Goal: Task Accomplishment & Management: Manage account settings

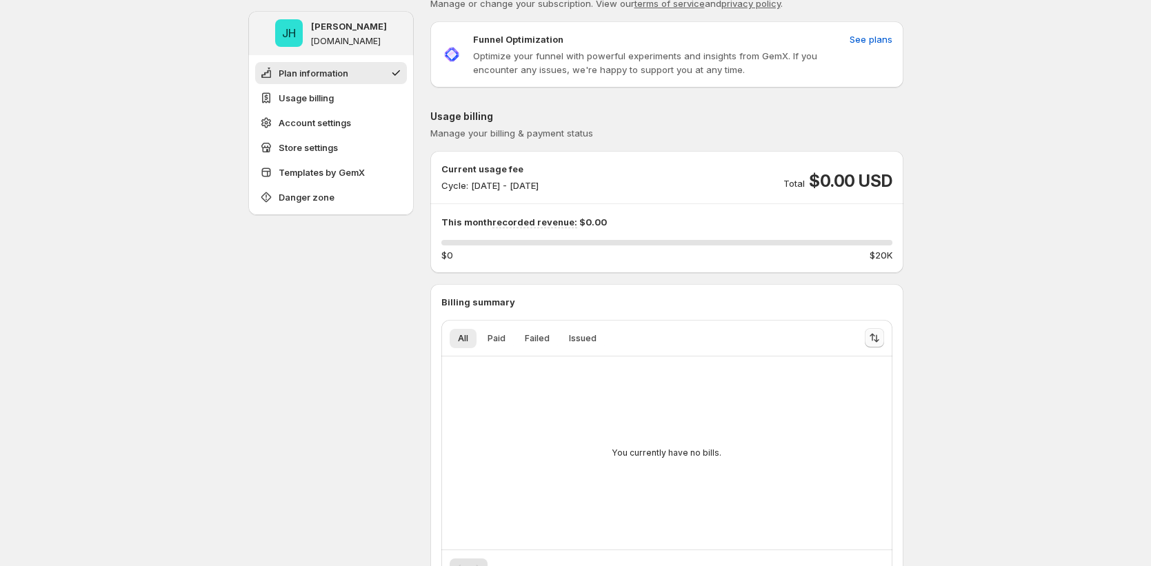
scroll to position [33, 0]
drag, startPoint x: 824, startPoint y: 181, endPoint x: 923, endPoint y: 186, distance: 99.5
drag, startPoint x: 619, startPoint y: 221, endPoint x: 437, endPoint y: 222, distance: 182.8
click at [442, 218] on div "Current usage fee Cycle: Sep 29, 2025 - Sep 30, 2025 Total $0.00 USD This month…" at bounding box center [666, 213] width 473 height 100
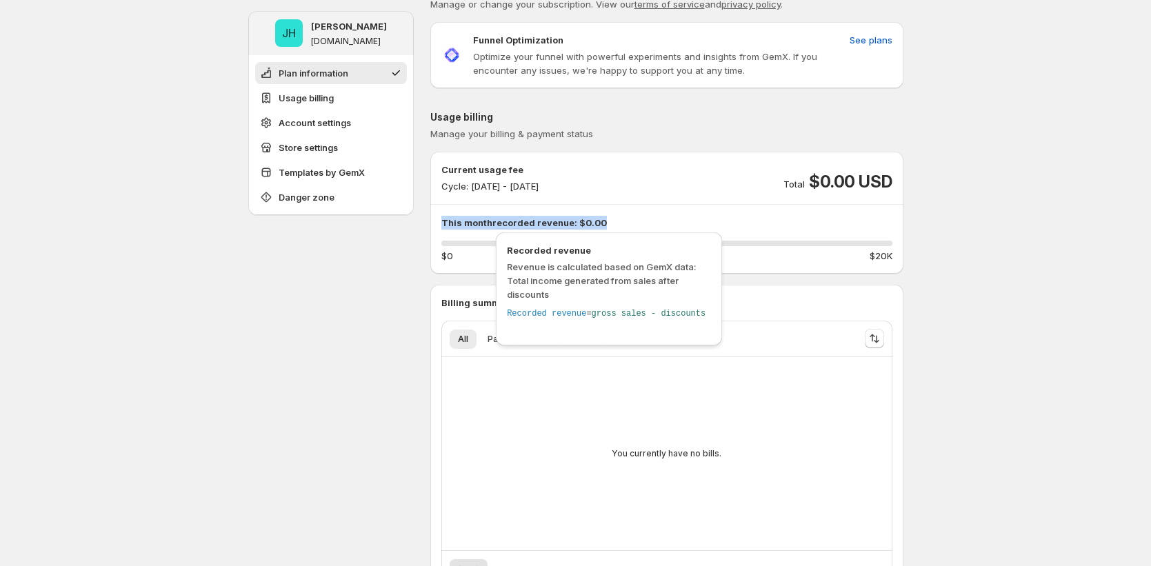
drag, startPoint x: 535, startPoint y: 226, endPoint x: 510, endPoint y: 230, distance: 25.2
click at [533, 227] on span "recorded revenue:" at bounding box center [534, 223] width 85 height 12
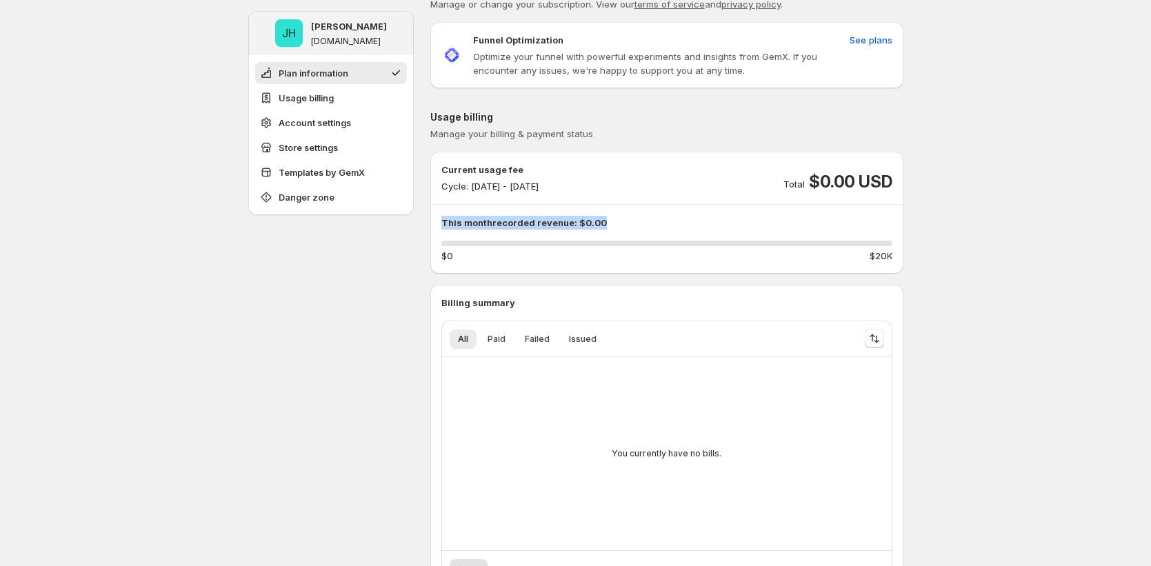
drag, startPoint x: 444, startPoint y: 221, endPoint x: 631, endPoint y: 222, distance: 186.9
click at [632, 222] on p "This month recorded revenue: $0.00" at bounding box center [666, 223] width 451 height 14
click at [624, 232] on div "This month recorded revenue: $0.00 0 % $0 $20K" at bounding box center [666, 239] width 451 height 47
drag, startPoint x: 469, startPoint y: 226, endPoint x: 692, endPoint y: 209, distance: 223.4
click at [692, 209] on div "Current usage fee Cycle: Sep 29, 2025 - Sep 30, 2025 Total $0.00 USD This month…" at bounding box center [666, 213] width 451 height 100
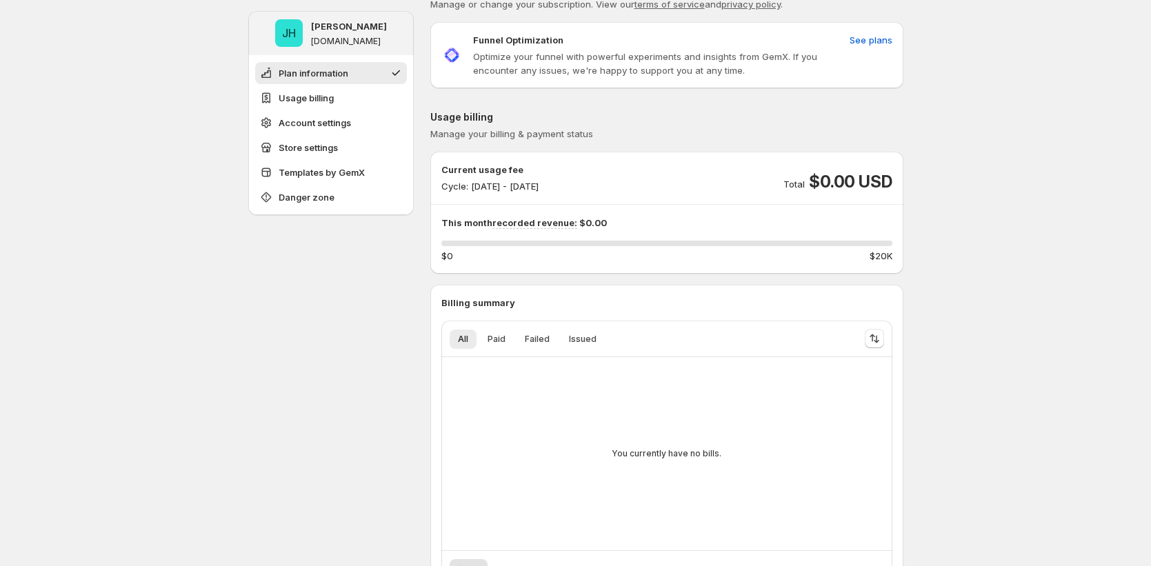
click at [690, 217] on p "This month recorded revenue: $0.00" at bounding box center [666, 223] width 451 height 14
click at [675, 224] on p "This month recorded revenue: $0.00" at bounding box center [666, 223] width 451 height 14
drag, startPoint x: 448, startPoint y: 219, endPoint x: 717, endPoint y: 234, distance: 268.7
click at [717, 234] on div "This month recorded revenue: $0.00 0 % $0 $20K" at bounding box center [666, 239] width 451 height 47
click at [630, 223] on p "This month recorded revenue: $0.00" at bounding box center [666, 223] width 451 height 14
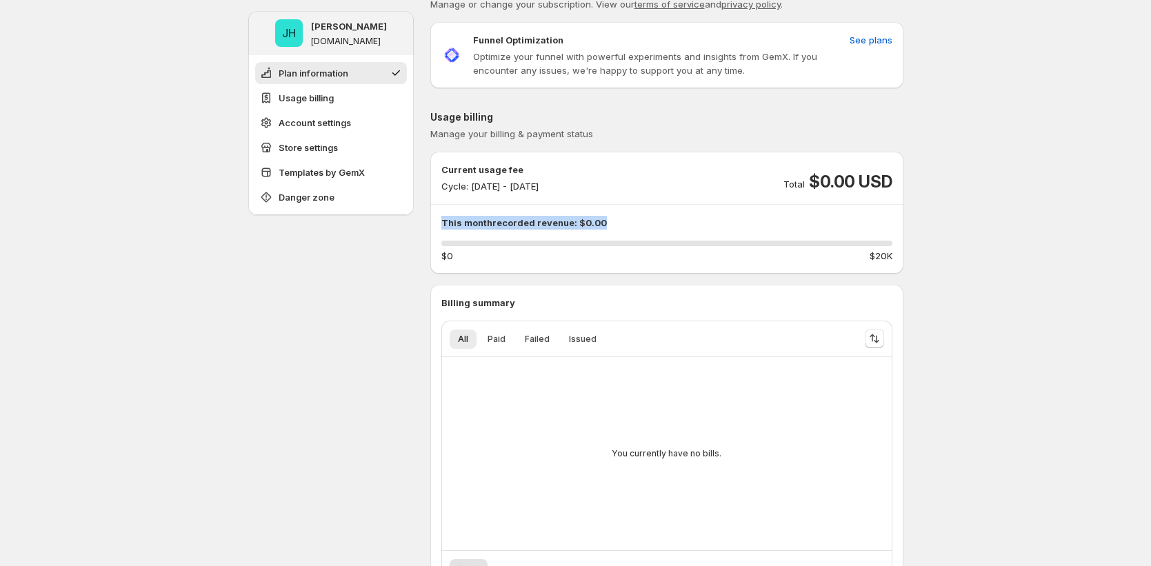
drag, startPoint x: 623, startPoint y: 219, endPoint x: 436, endPoint y: 227, distance: 187.1
click at [436, 227] on div "Current usage fee Cycle: Sep 29, 2025 - Sep 30, 2025 Total $0.00 USD This month…" at bounding box center [666, 213] width 473 height 100
click at [512, 241] on div "0 %" at bounding box center [666, 244] width 451 height 6
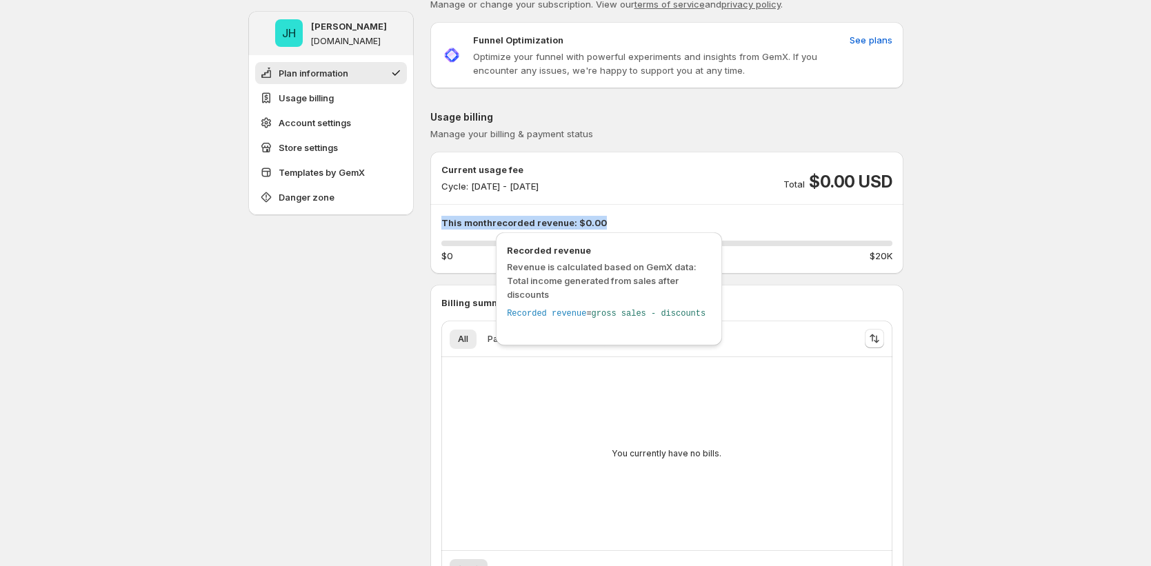
drag, startPoint x: 501, startPoint y: 218, endPoint x: 764, endPoint y: 226, distance: 263.6
click at [764, 226] on div "Current usage fee Cycle: Sep 29, 2025 - Sep 30, 2025 Total $0.00 USD This month…" at bounding box center [666, 213] width 473 height 100
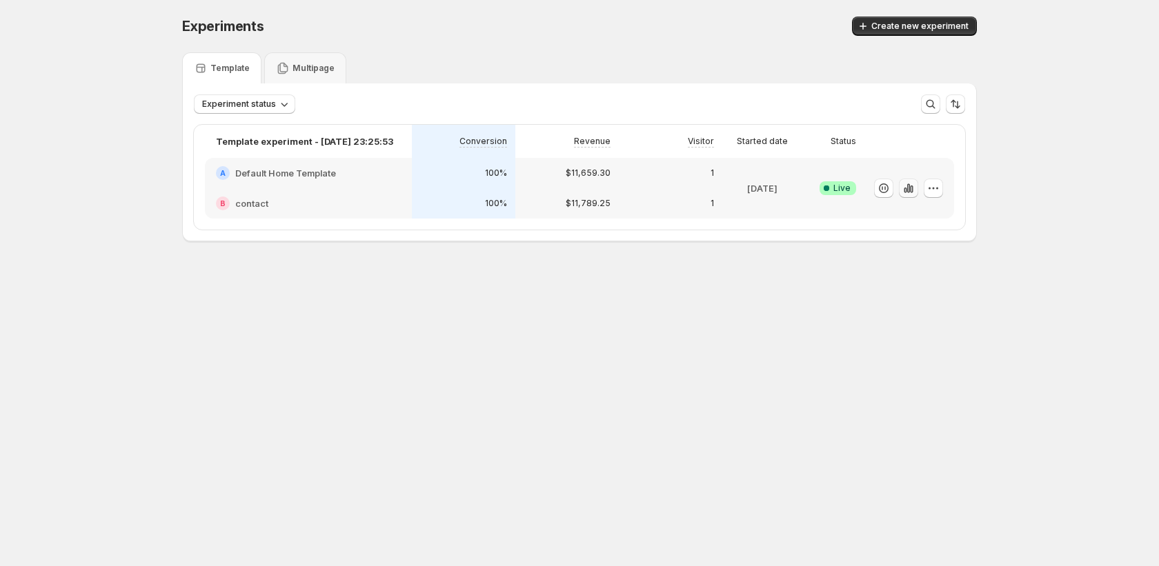
click at [913, 194] on button "button" at bounding box center [908, 188] width 19 height 19
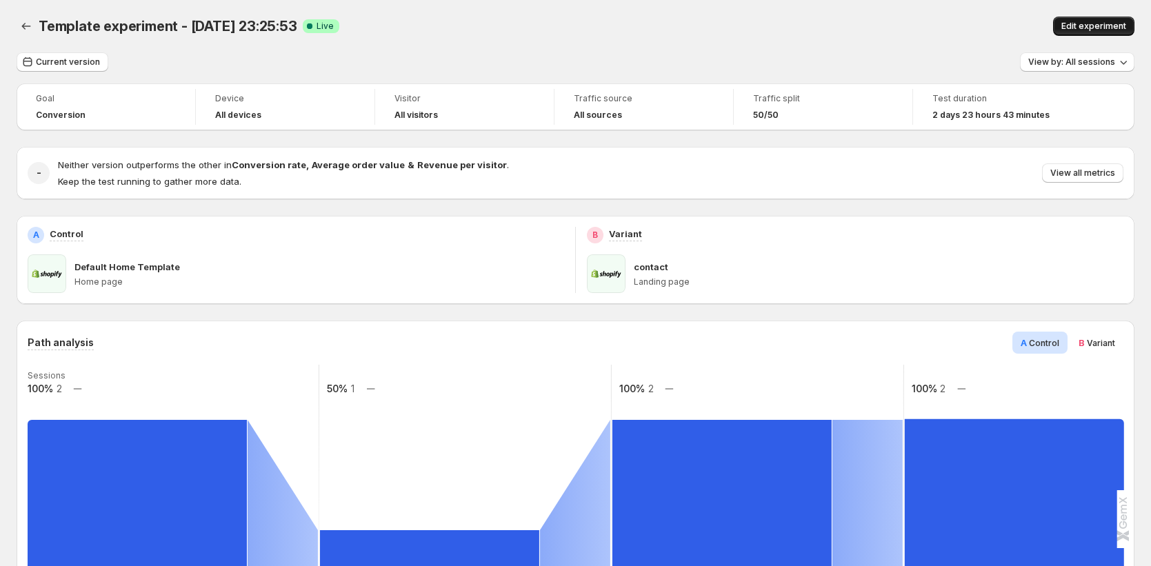
click at [1068, 26] on button "Edit experiment" at bounding box center [1093, 26] width 81 height 19
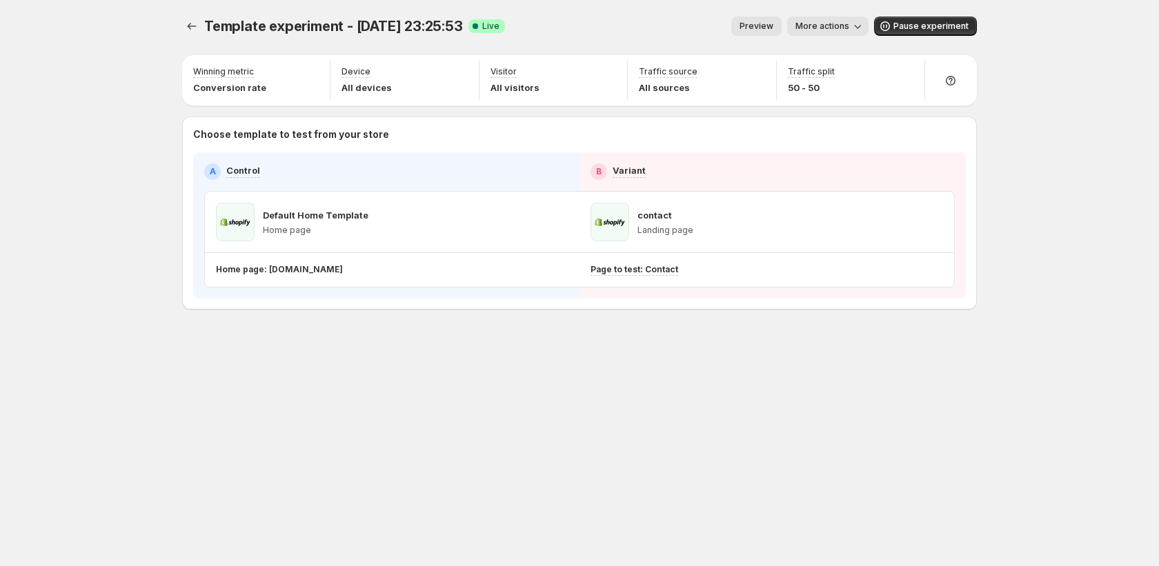
drag, startPoint x: 854, startPoint y: 18, endPoint x: 848, endPoint y: 28, distance: 11.7
click at [852, 18] on button "More actions" at bounding box center [827, 26] width 81 height 19
click at [868, 99] on span "Copy live page link" at bounding box center [860, 102] width 82 height 11
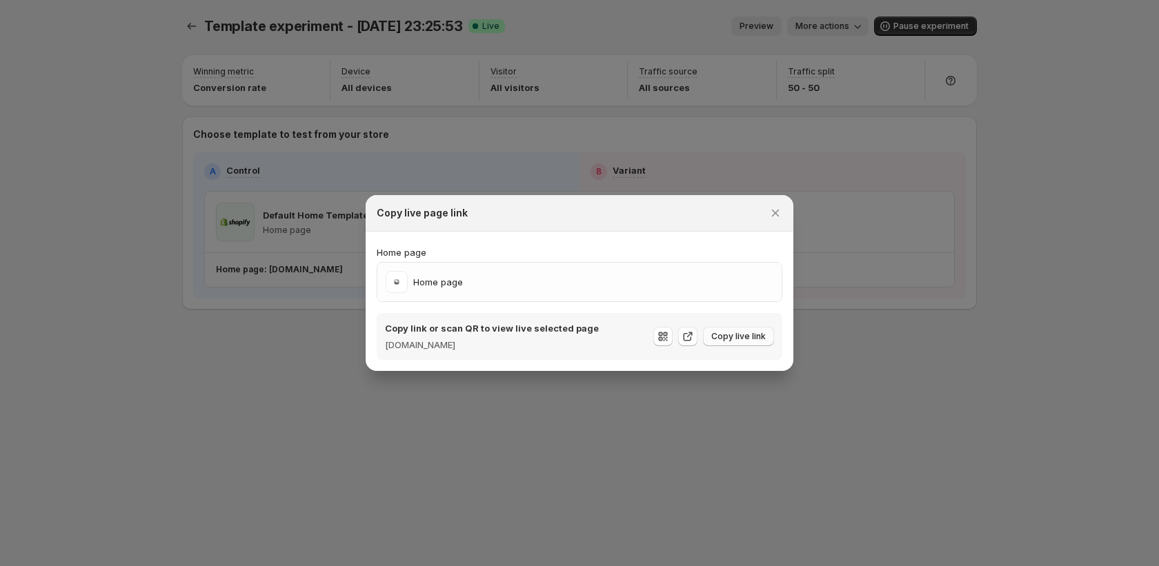
click at [747, 341] on span "Copy live link" at bounding box center [738, 336] width 54 height 11
click at [774, 217] on icon "Close" at bounding box center [775, 213] width 14 height 14
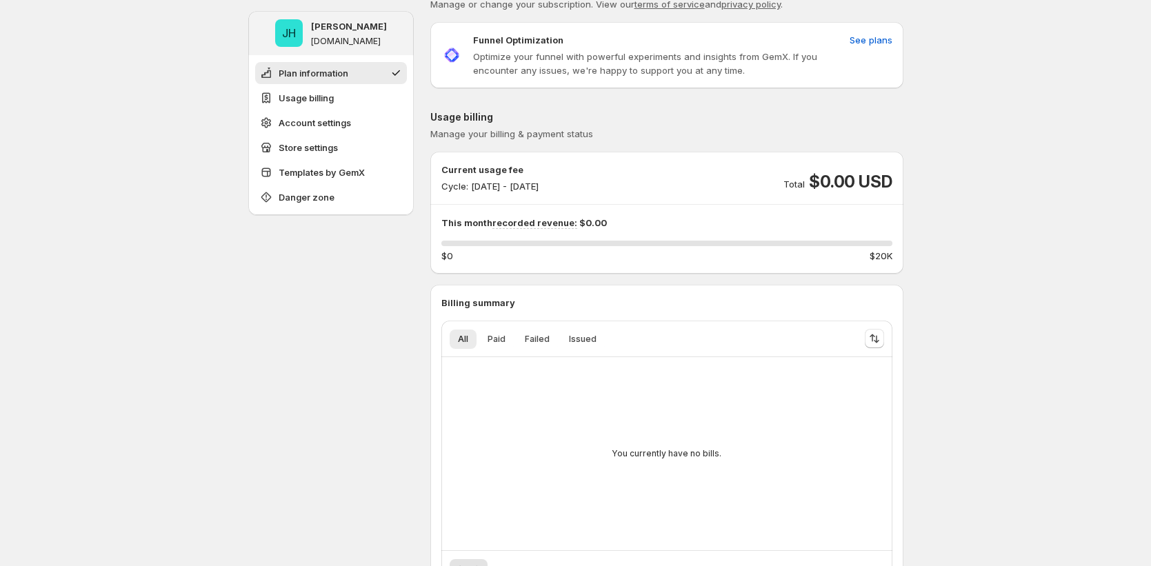
scroll to position [36, 0]
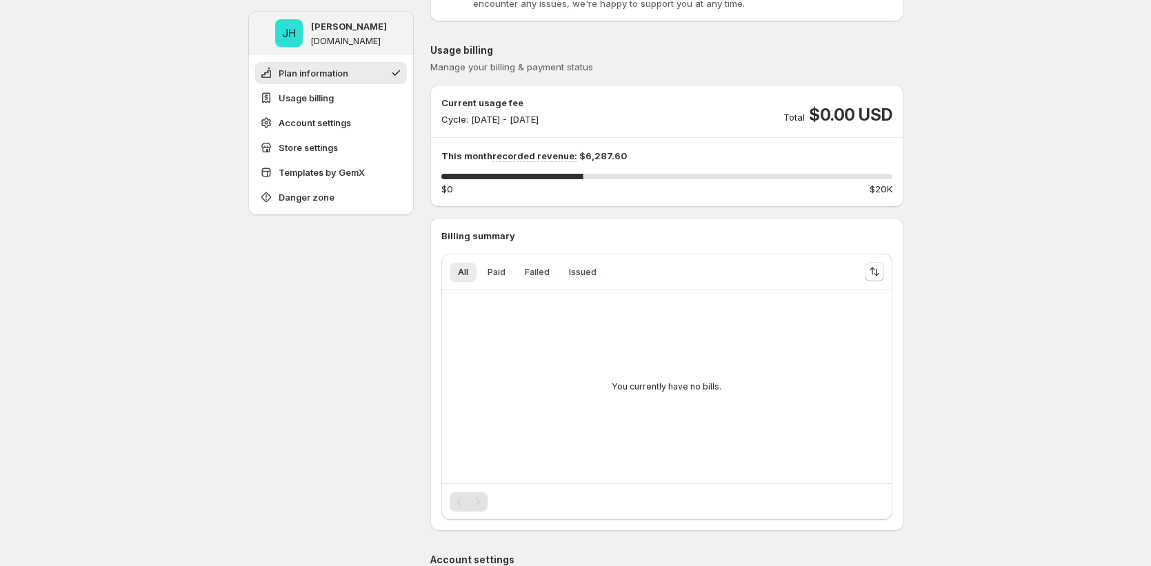
scroll to position [34, 0]
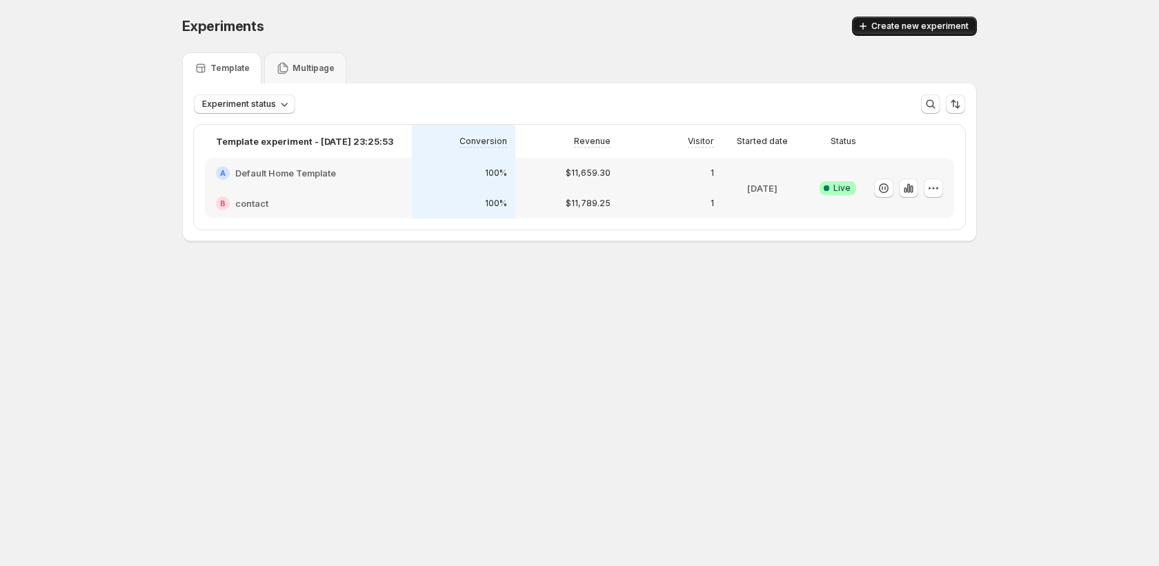
click at [912, 22] on span "Create new experiment" at bounding box center [919, 26] width 97 height 11
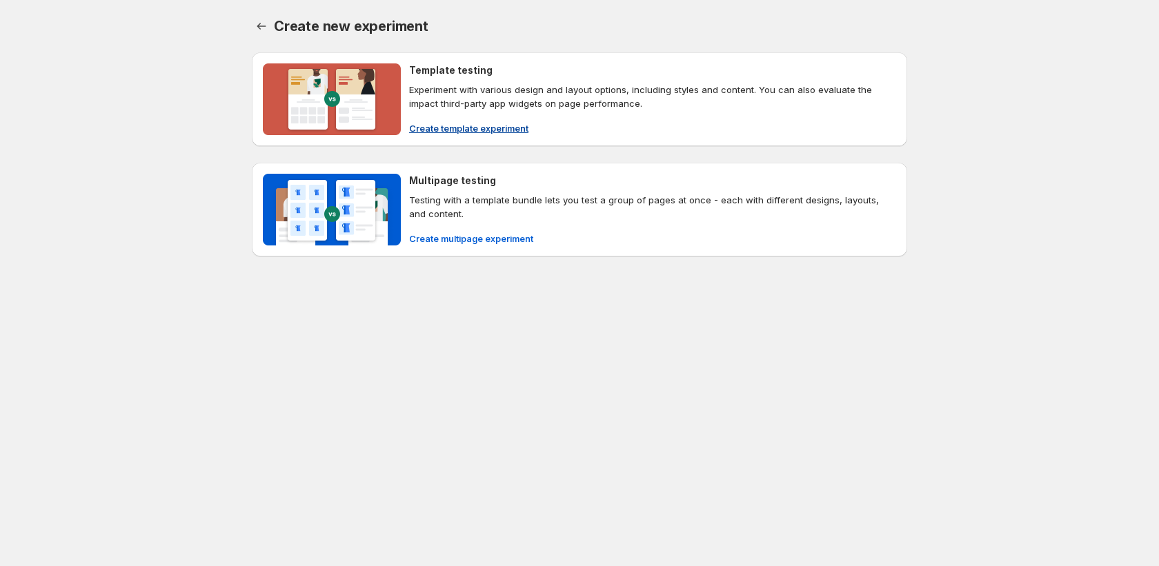
click at [508, 137] on button "Create template experiment" at bounding box center [469, 128] width 136 height 22
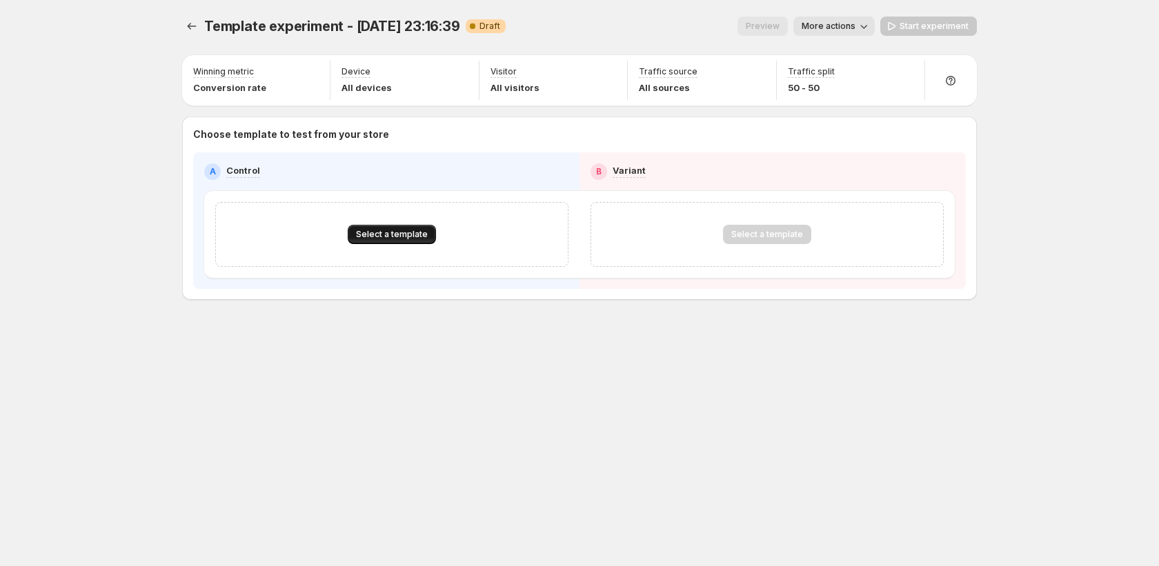
click at [389, 232] on span "Select a template" at bounding box center [392, 234] width 72 height 11
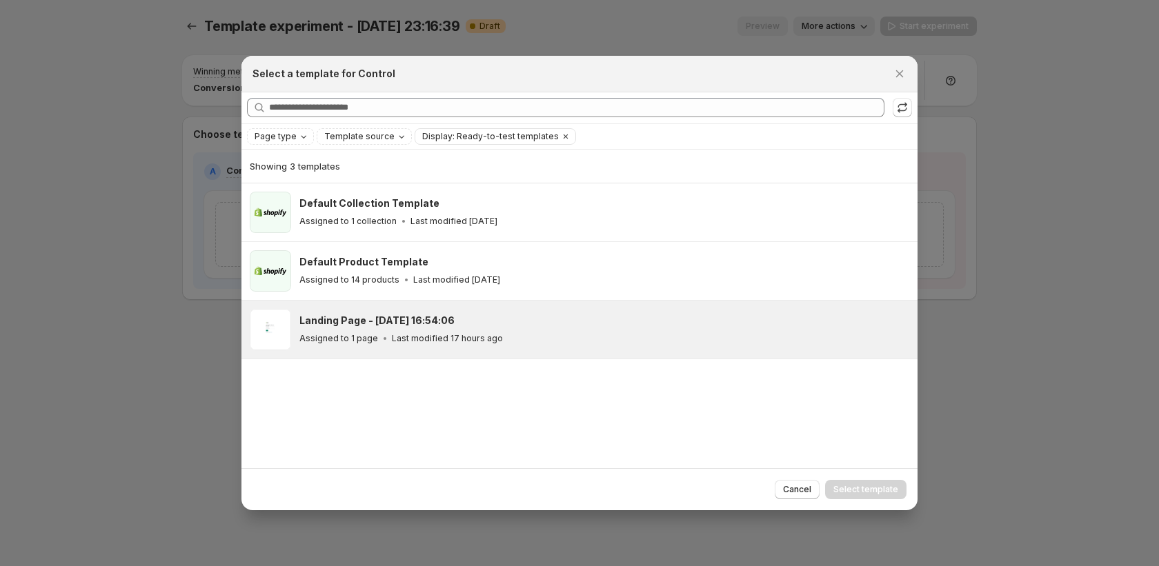
click at [419, 347] on div "Landing Page - Sep 18, 16:54:06 Assigned to 1 page Last modified 17 hours ago" at bounding box center [604, 329] width 610 height 41
click at [877, 493] on span "Select template" at bounding box center [865, 489] width 65 height 11
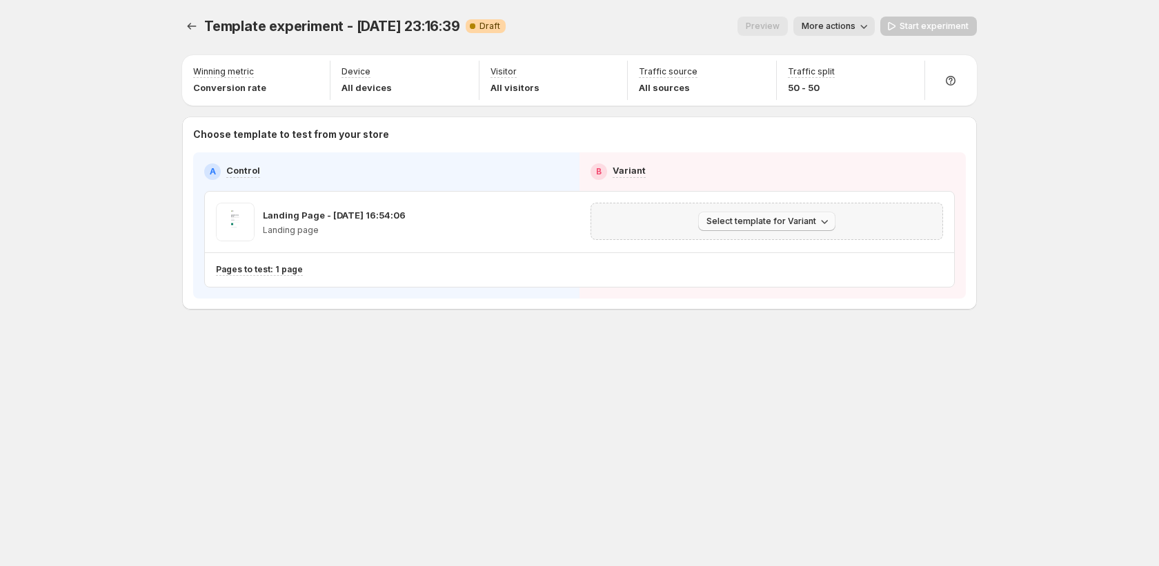
click at [757, 227] on button "Select template for Variant" at bounding box center [766, 221] width 137 height 19
click at [766, 276] on span "Create Variant based on Control" at bounding box center [769, 273] width 141 height 11
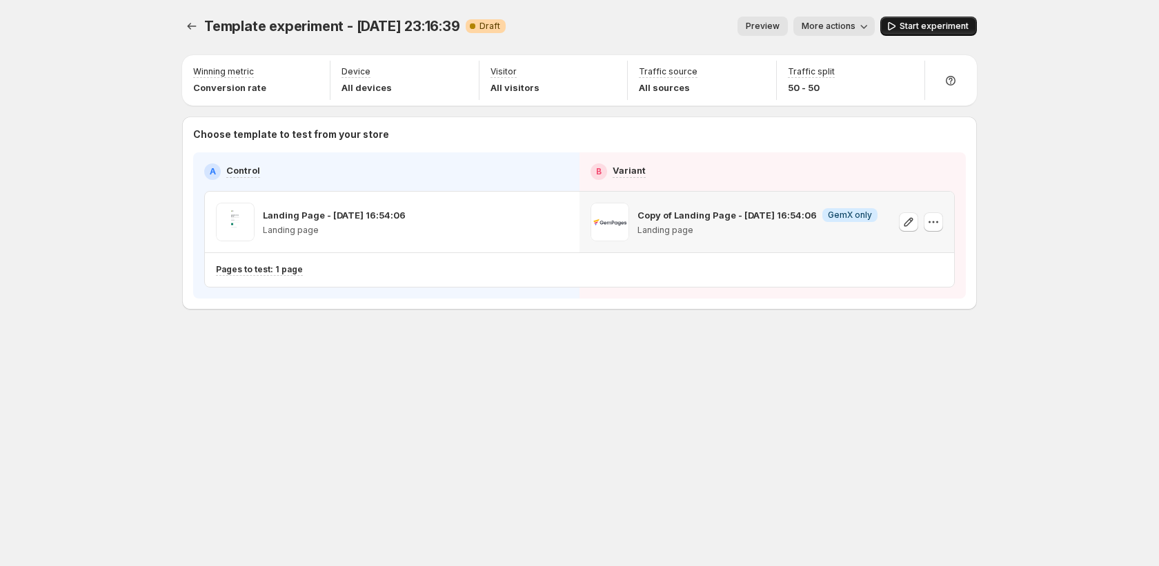
click at [902, 28] on span "Start experiment" at bounding box center [933, 26] width 69 height 11
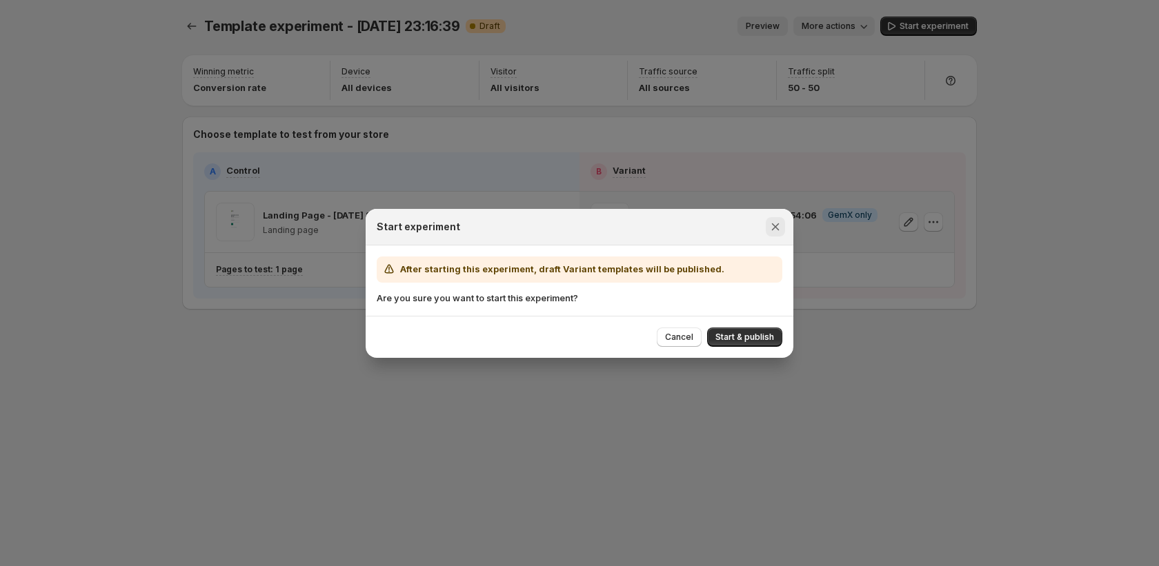
click at [775, 228] on icon "Close" at bounding box center [775, 227] width 14 height 14
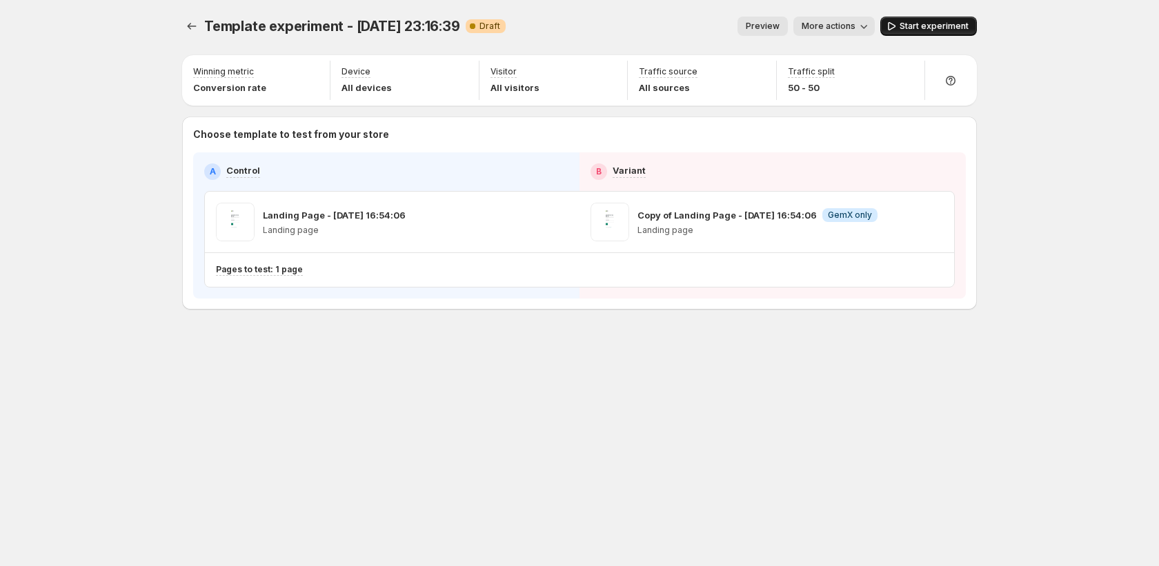
click at [943, 22] on span "Start experiment" at bounding box center [933, 26] width 69 height 11
click at [188, 32] on icon "Experiments" at bounding box center [192, 26] width 14 height 14
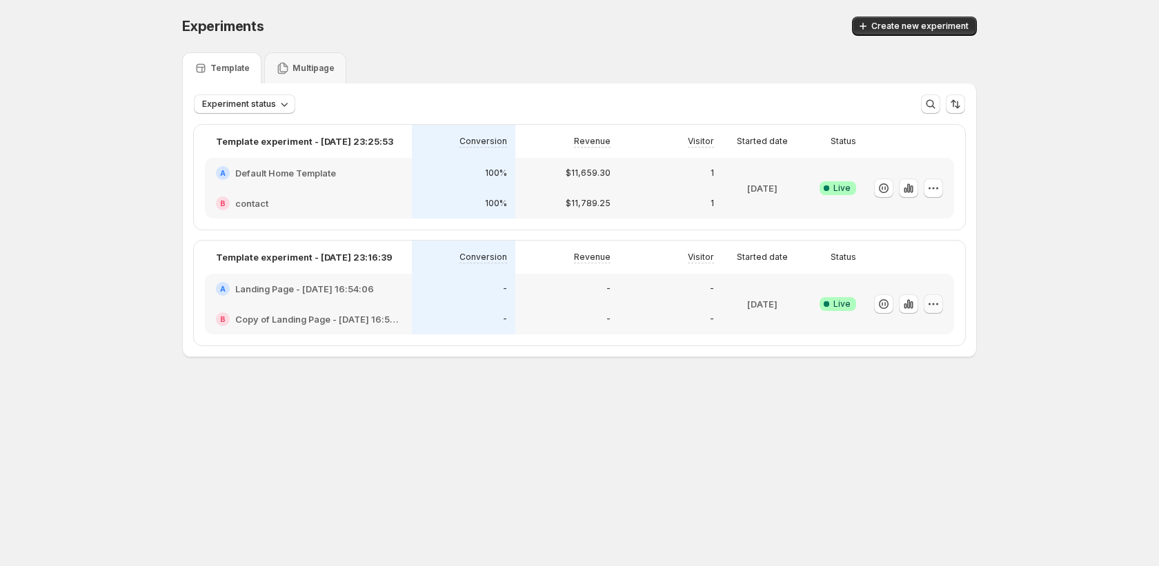
click at [932, 305] on icon "button" at bounding box center [933, 304] width 14 height 14
click at [883, 333] on span "Edit" at bounding box center [881, 333] width 15 height 11
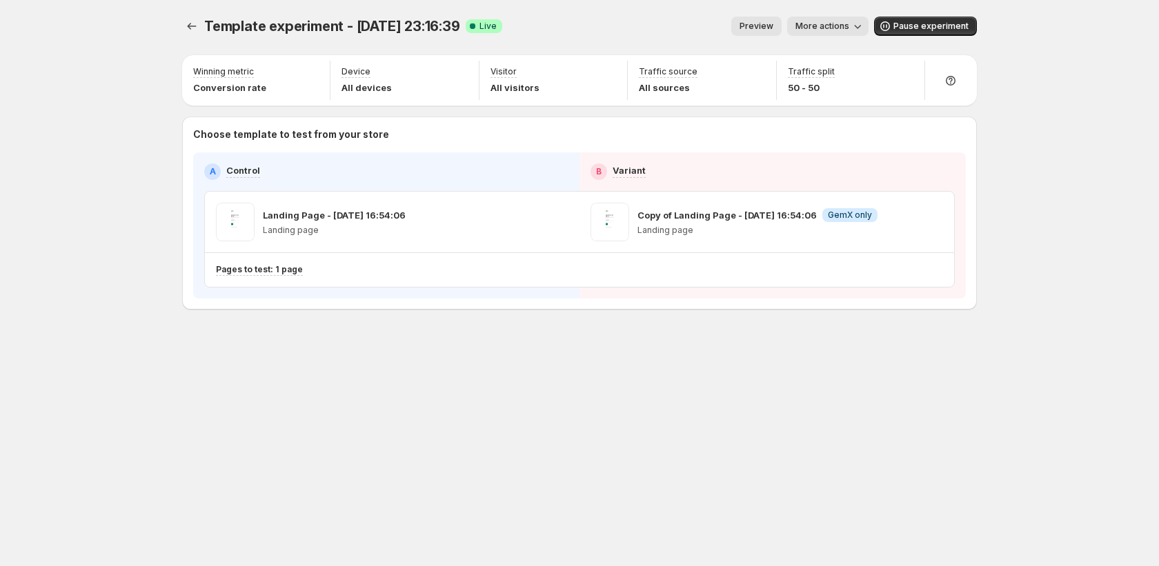
click at [805, 28] on span "More actions" at bounding box center [822, 26] width 54 height 11
click at [844, 110] on button "Copy live page link" at bounding box center [882, 101] width 170 height 22
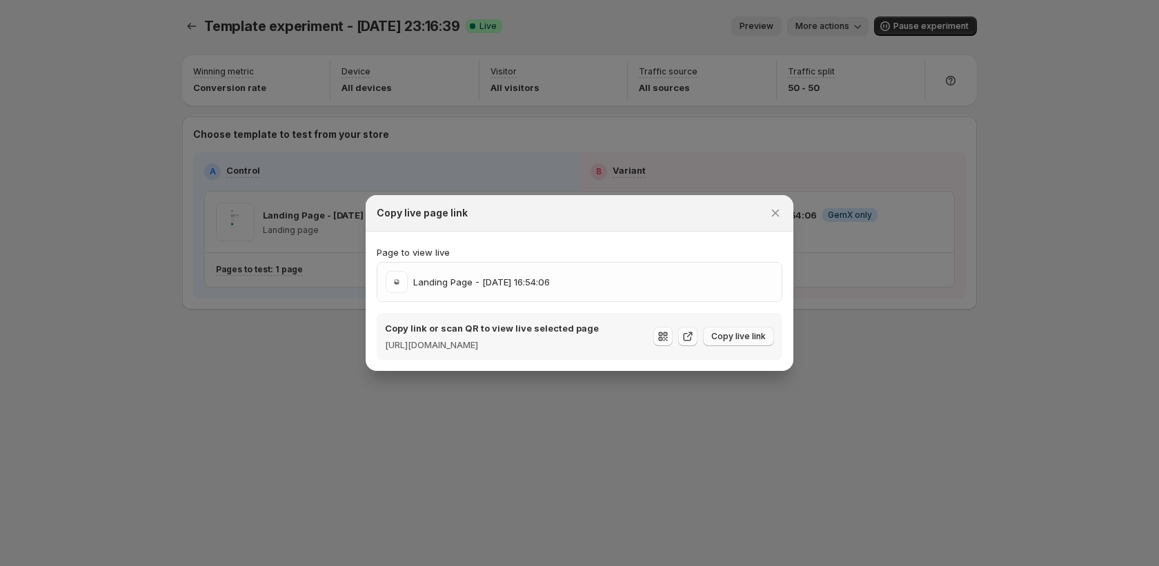
click at [762, 340] on span "Copy live link" at bounding box center [738, 336] width 54 height 11
click at [761, 339] on span "Copy live link" at bounding box center [738, 336] width 54 height 11
click at [777, 210] on icon "Close" at bounding box center [775, 213] width 14 height 14
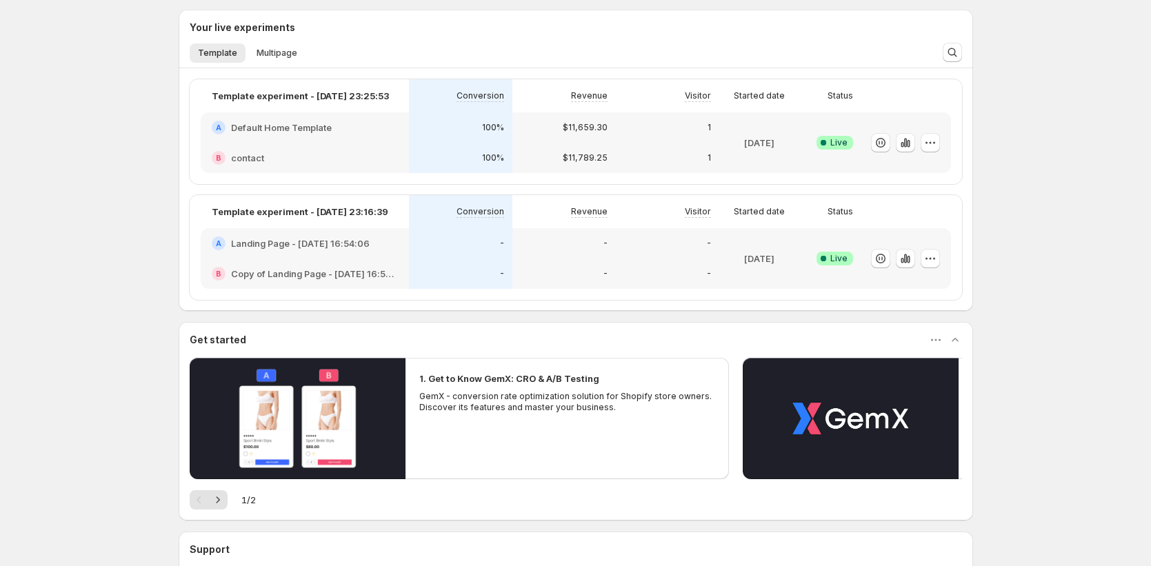
scroll to position [249, 0]
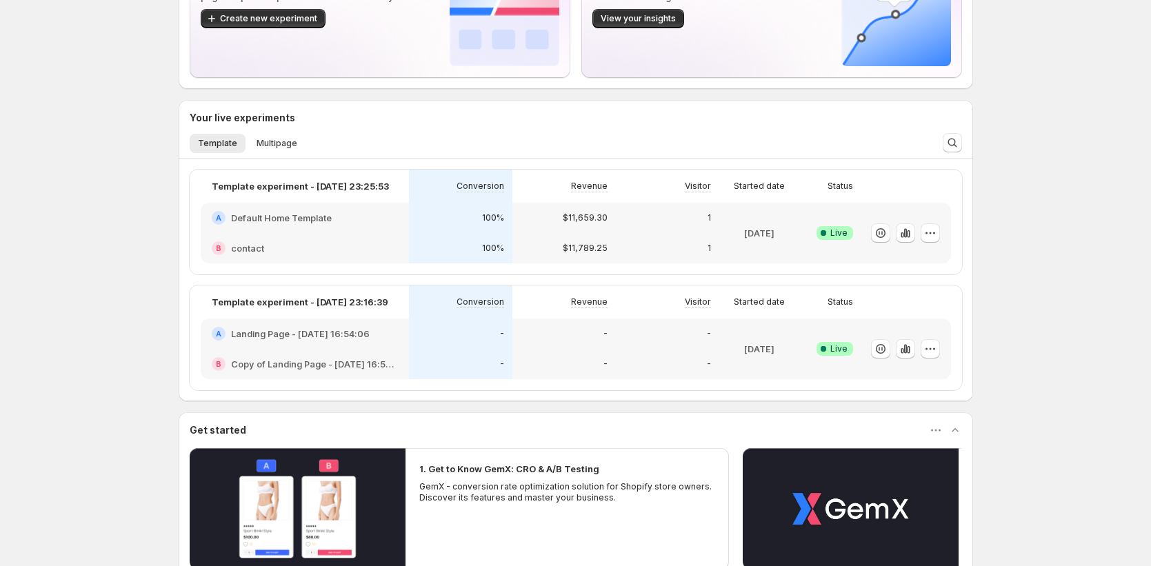
scroll to position [215, 0]
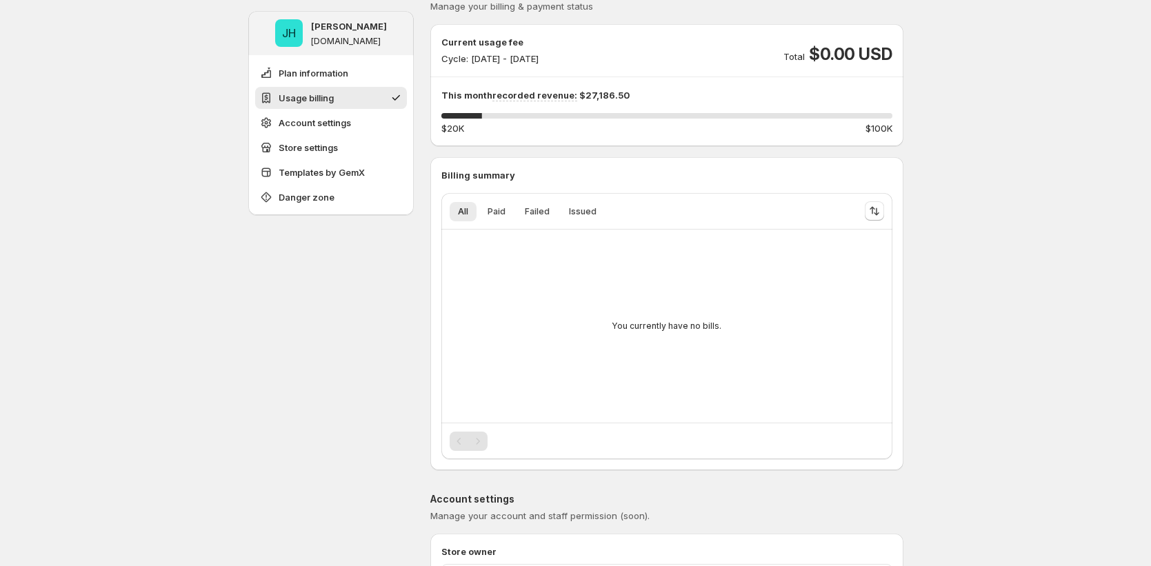
scroll to position [161, 0]
drag, startPoint x: 459, startPoint y: 54, endPoint x: 622, endPoint y: 64, distance: 163.1
click at [622, 64] on div "Current usage fee Cycle: [DATE] - [DATE] Total $0.00 USD This month recorded re…" at bounding box center [666, 84] width 473 height 100
click at [622, 64] on div "Current usage fee Cycle: [DATE] - [DATE] Total $0.00 USD" at bounding box center [666, 49] width 451 height 30
drag, startPoint x: 610, startPoint y: 60, endPoint x: 421, endPoint y: 37, distance: 191.1
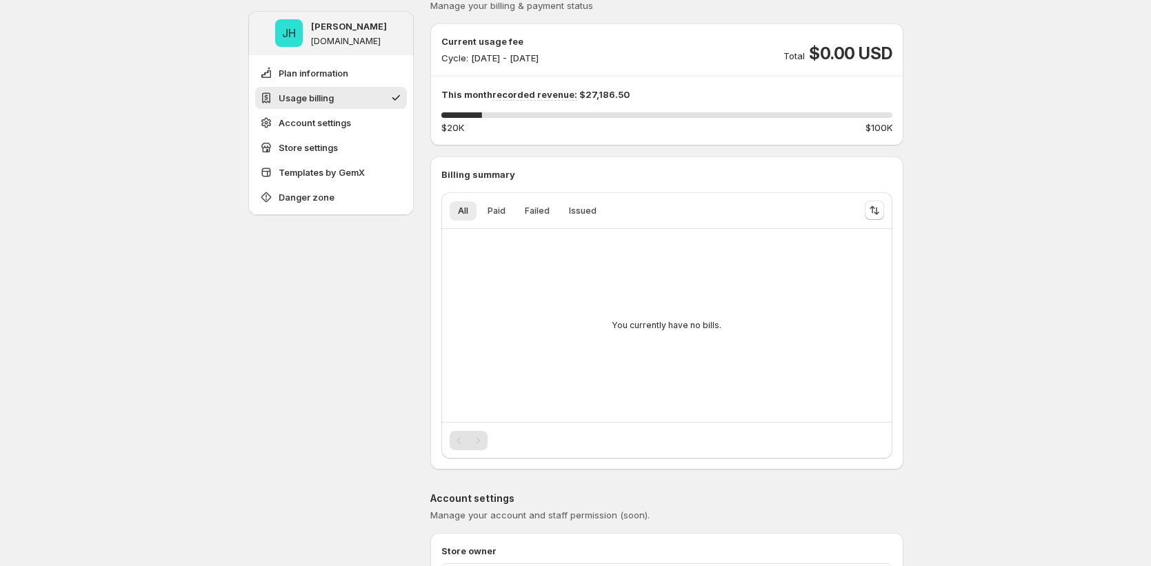
drag, startPoint x: 476, startPoint y: 59, endPoint x: 623, endPoint y: 53, distance: 147.0
click at [620, 54] on div "Current usage fee Cycle: Sep 29, 2025 - Sep 30, 2025 Total $0.00 USD" at bounding box center [666, 49] width 451 height 30
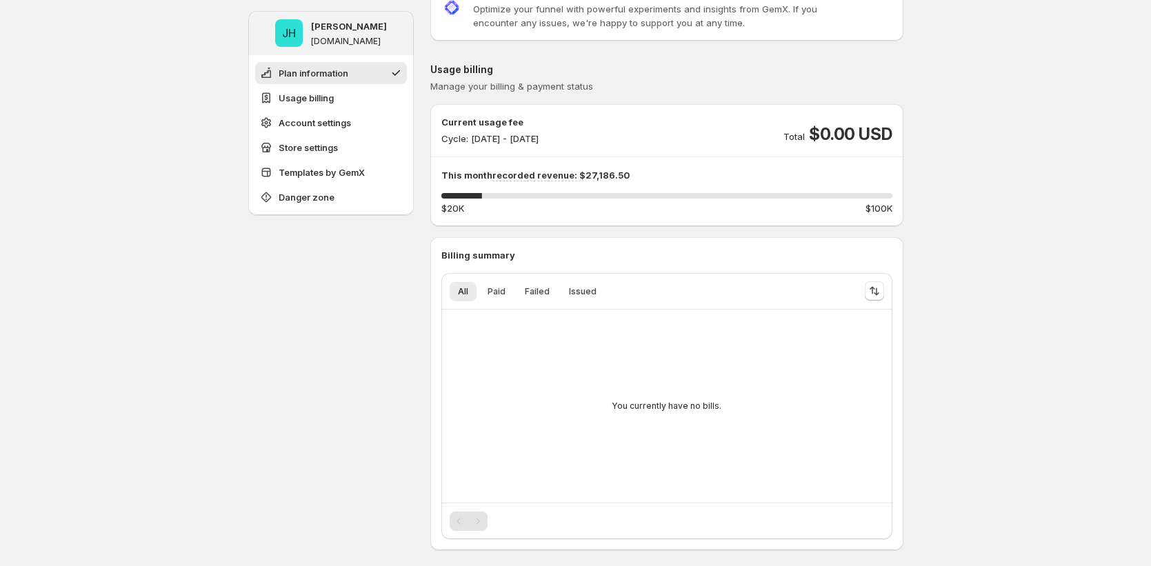
scroll to position [0, 0]
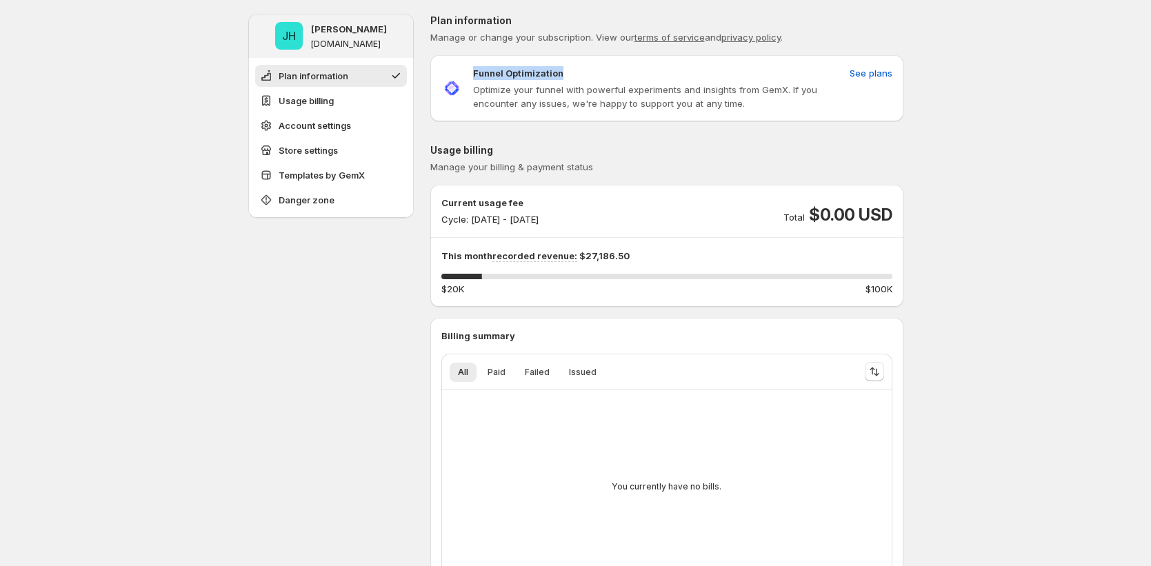
drag, startPoint x: 471, startPoint y: 70, endPoint x: 618, endPoint y: 68, distance: 146.9
click at [618, 68] on div "Funnel Optimization Optimize your funnel with powerful experiments and insights…" at bounding box center [642, 88] width 403 height 44
click at [875, 72] on span "See plans" at bounding box center [871, 73] width 43 height 14
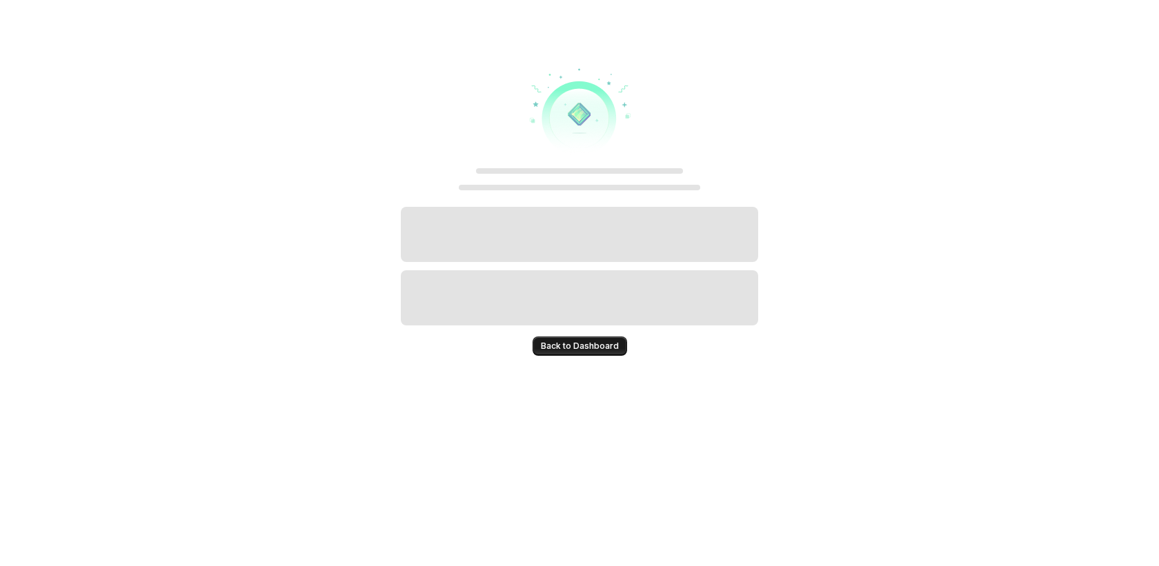
click at [596, 348] on span "Back to Dashboard" at bounding box center [580, 346] width 78 height 11
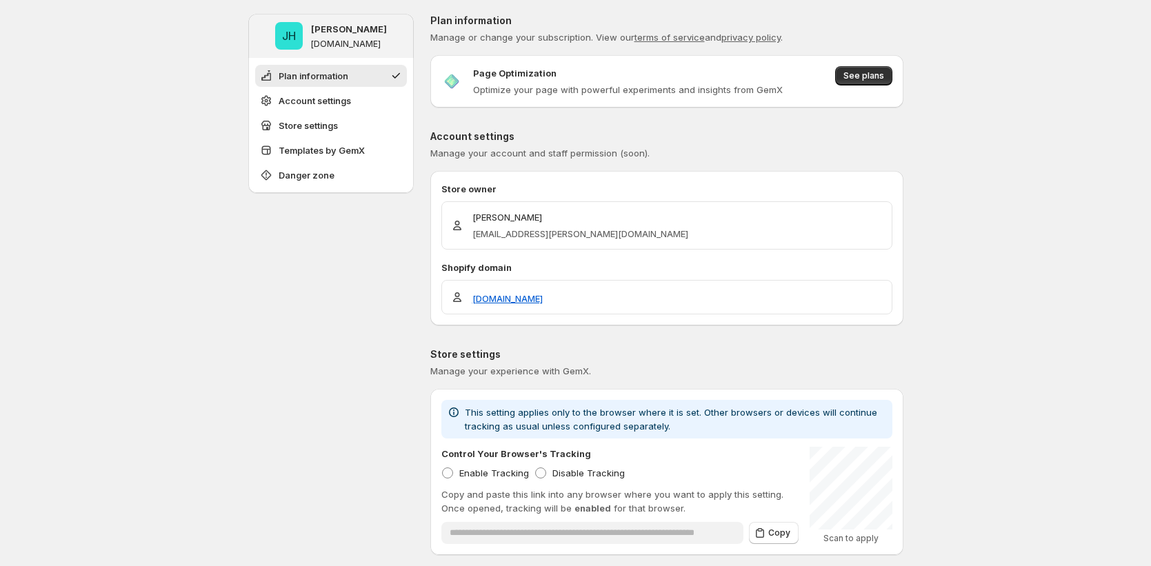
click at [870, 87] on span "See plans" at bounding box center [863, 81] width 57 height 30
click at [877, 79] on span "See plans" at bounding box center [863, 75] width 41 height 11
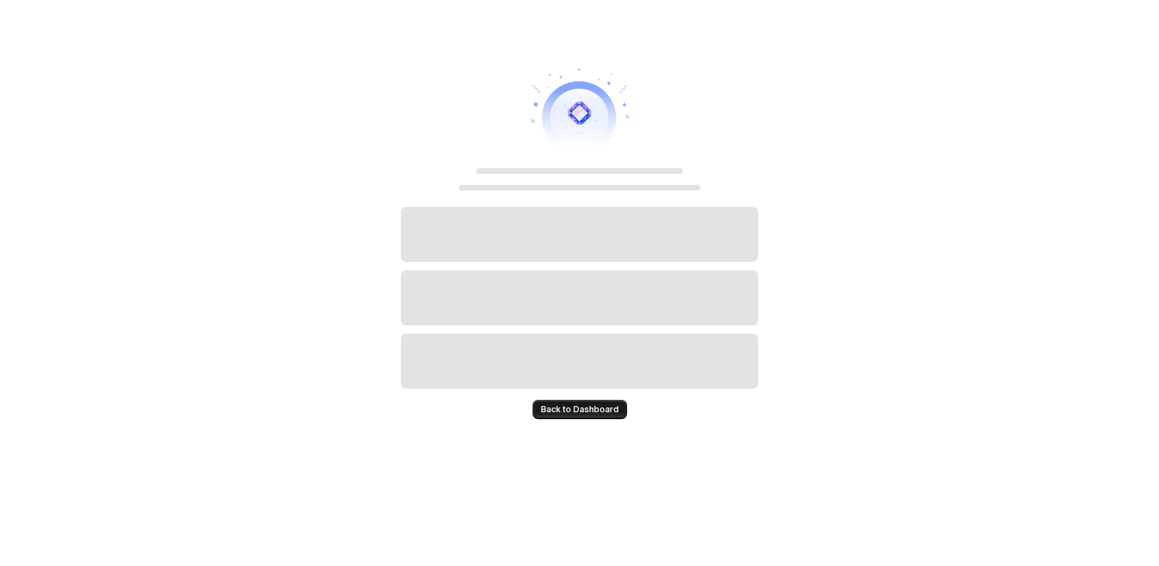
click at [575, 414] on span "Back to Dashboard" at bounding box center [580, 409] width 78 height 11
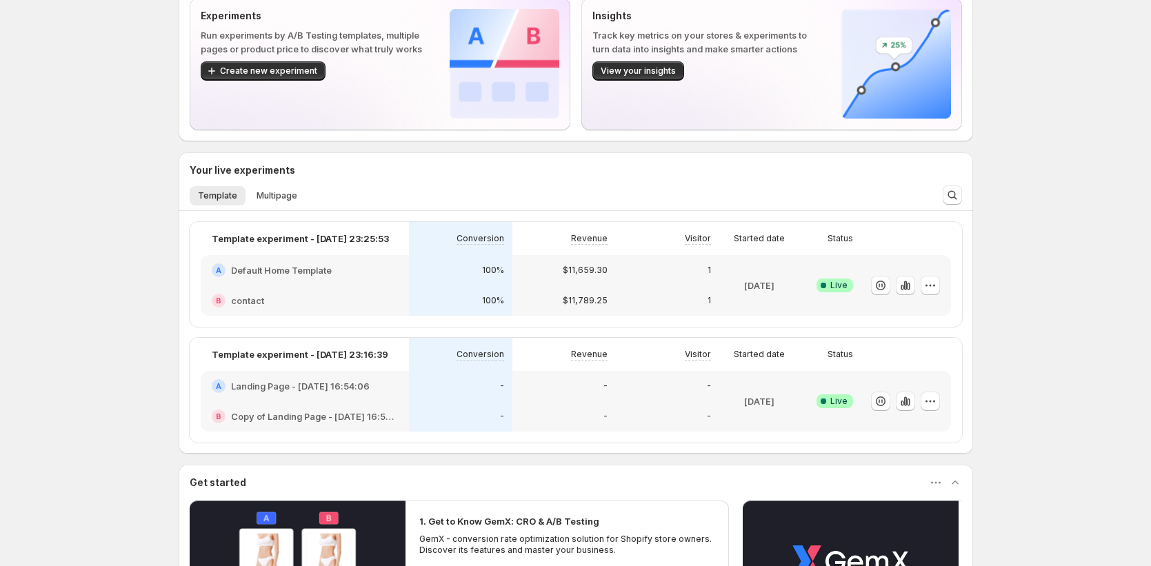
scroll to position [281, 0]
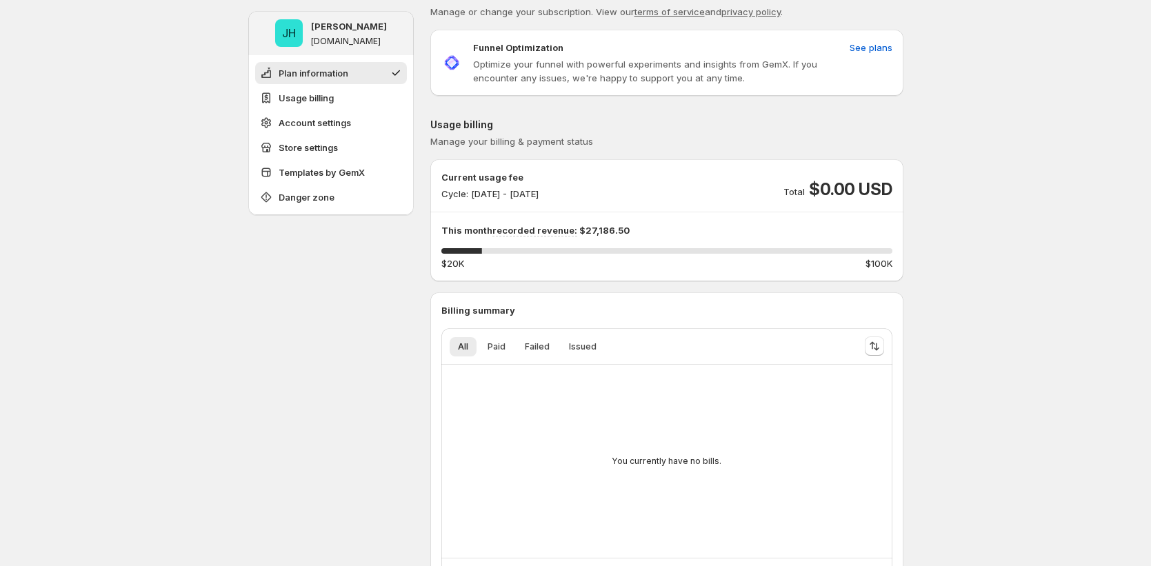
scroll to position [28, 0]
drag, startPoint x: 473, startPoint y: 193, endPoint x: 619, endPoint y: 192, distance: 145.5
click at [619, 192] on div "Current usage fee Cycle: [DATE] - [DATE] Total $0.00 USD" at bounding box center [666, 183] width 451 height 30
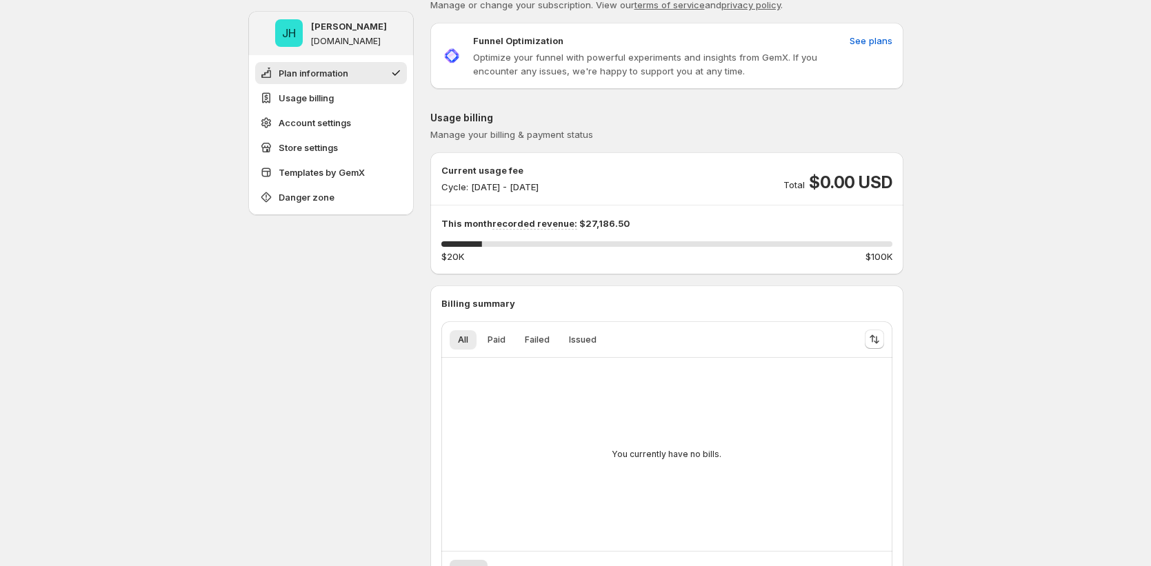
scroll to position [33, 0]
drag, startPoint x: 581, startPoint y: 225, endPoint x: 660, endPoint y: 219, distance: 78.9
click at [660, 219] on p "This month recorded revenue: $27,186.50" at bounding box center [666, 223] width 451 height 14
drag, startPoint x: 818, startPoint y: 177, endPoint x: 919, endPoint y: 168, distance: 101.0
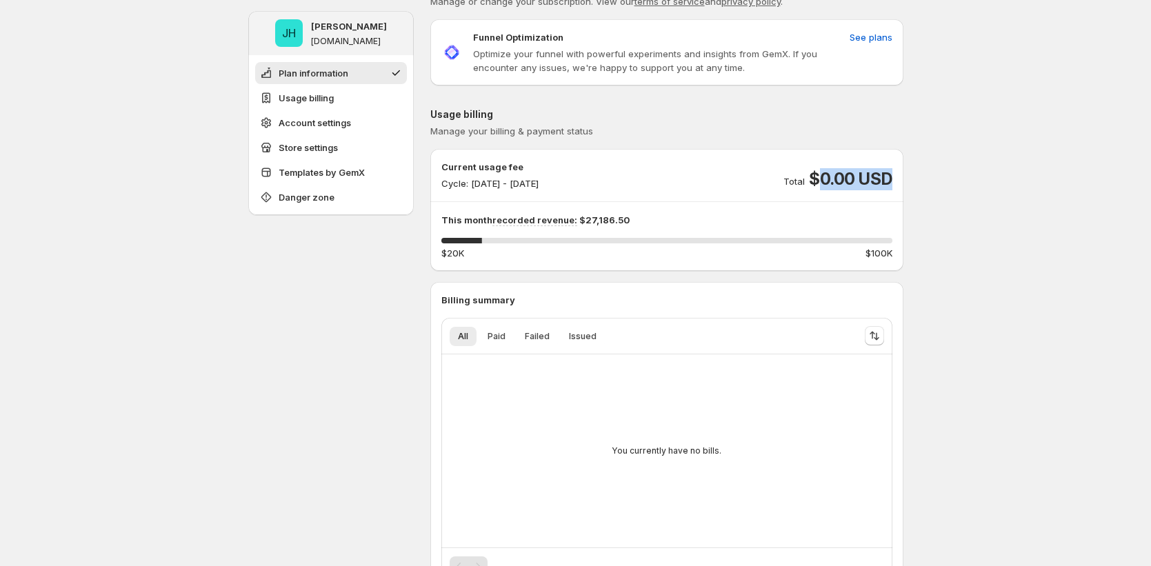
click at [828, 182] on span "$0.00 USD" at bounding box center [850, 179] width 83 height 22
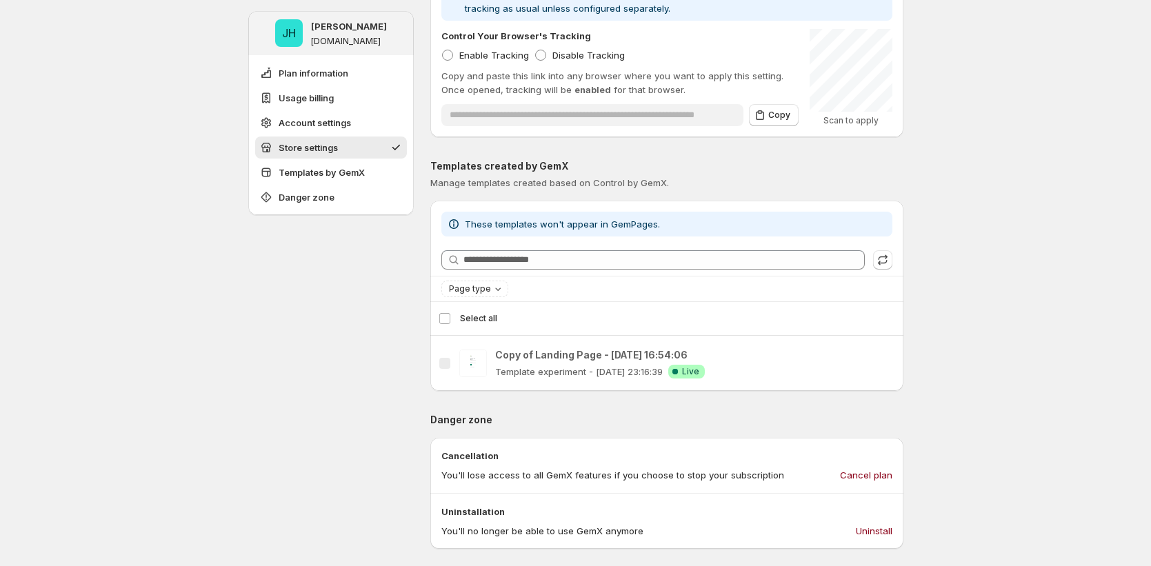
scroll to position [1249, 0]
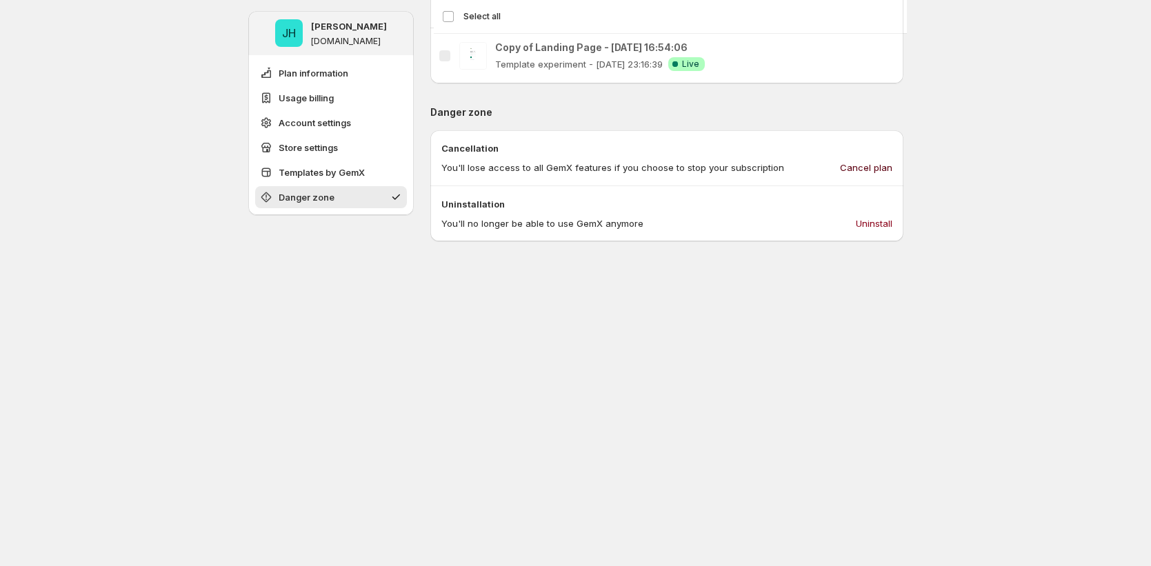
click at [877, 174] on button "Cancel plan" at bounding box center [866, 168] width 69 height 22
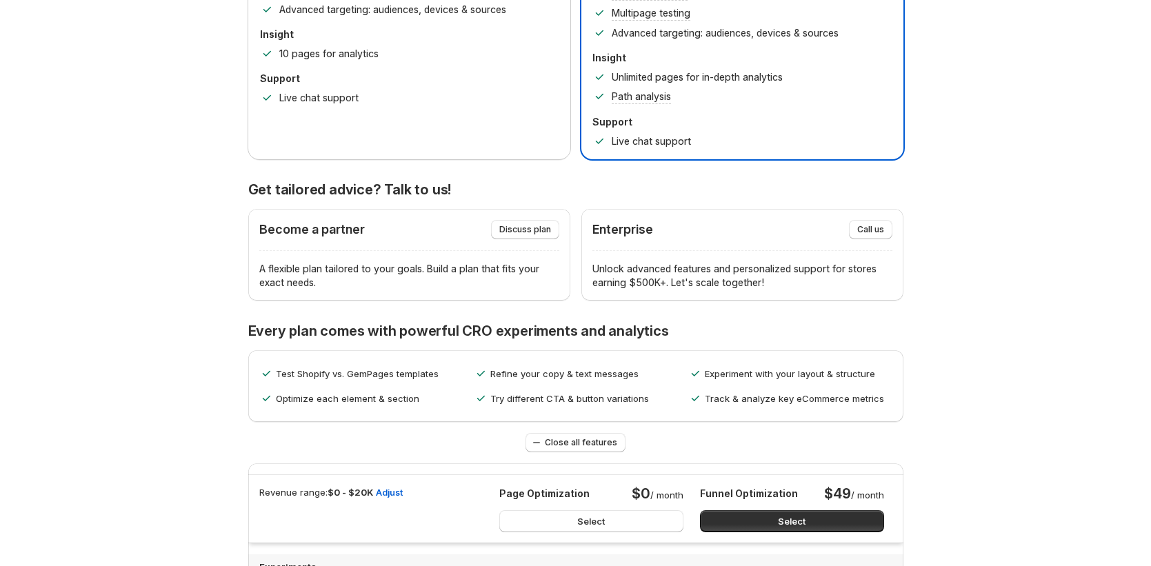
scroll to position [0, 0]
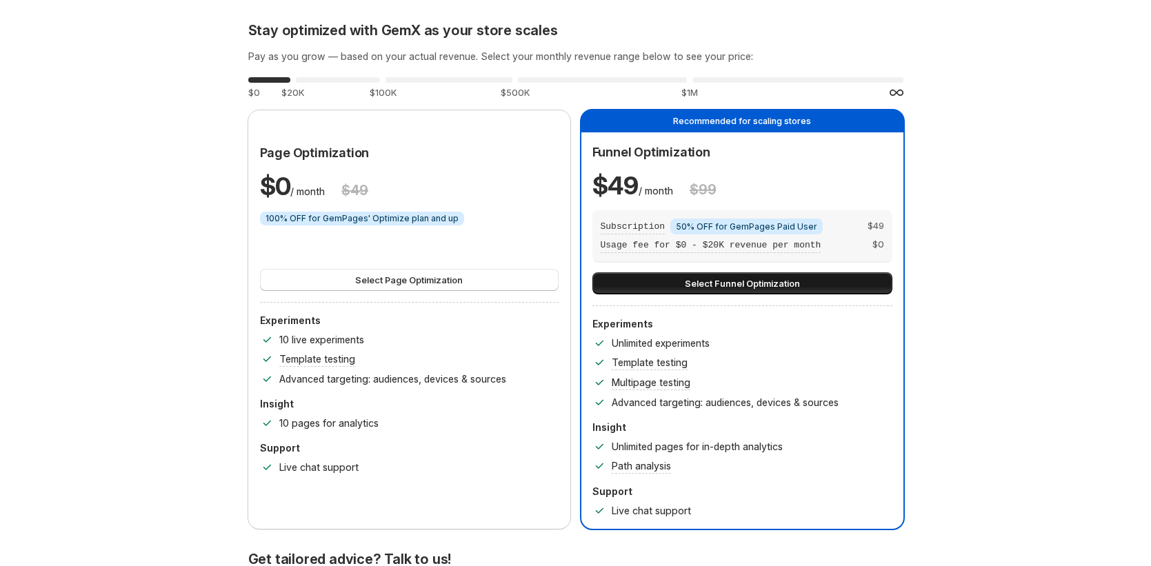
click at [637, 287] on button "Select Funnel Optimization" at bounding box center [742, 283] width 300 height 22
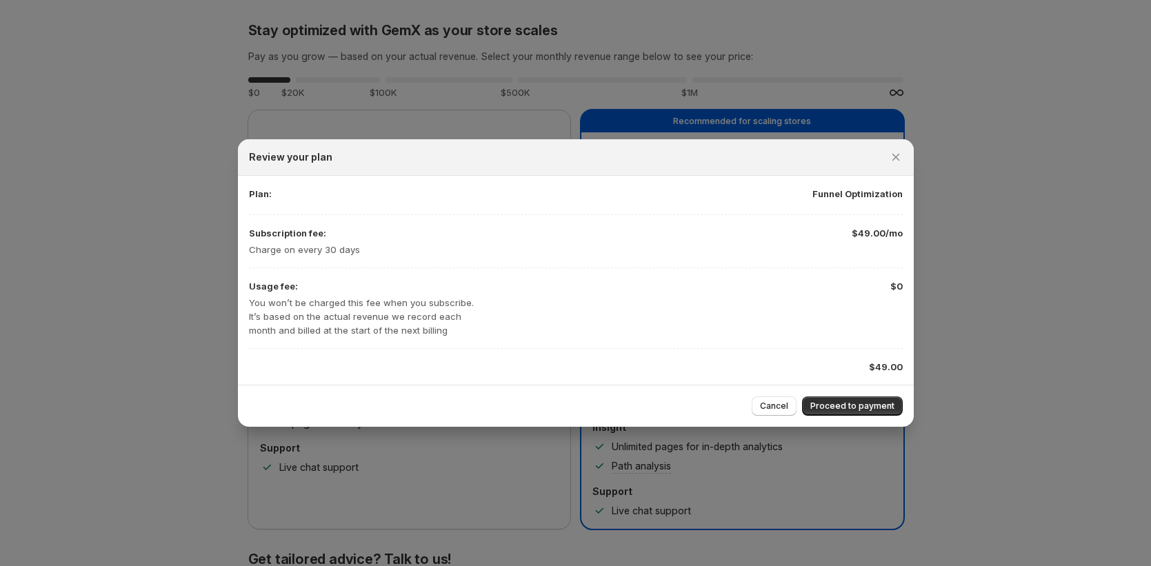
drag, startPoint x: 848, startPoint y: 406, endPoint x: 814, endPoint y: 401, distance: 34.2
click at [848, 406] on span "Proceed to payment" at bounding box center [852, 406] width 84 height 11
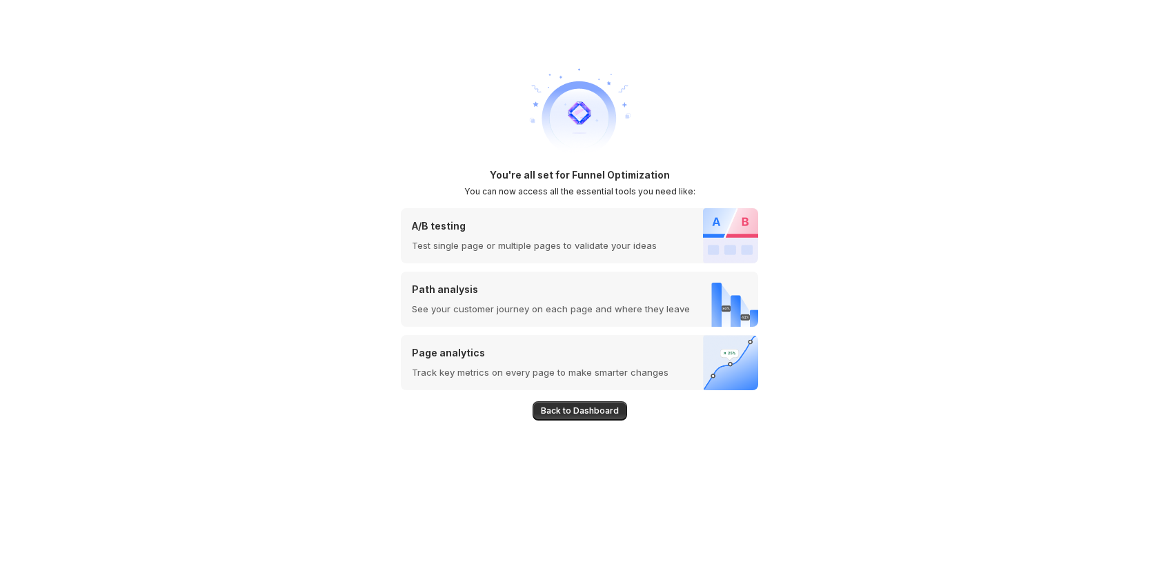
click at [597, 409] on span "Back to Dashboard" at bounding box center [580, 411] width 78 height 11
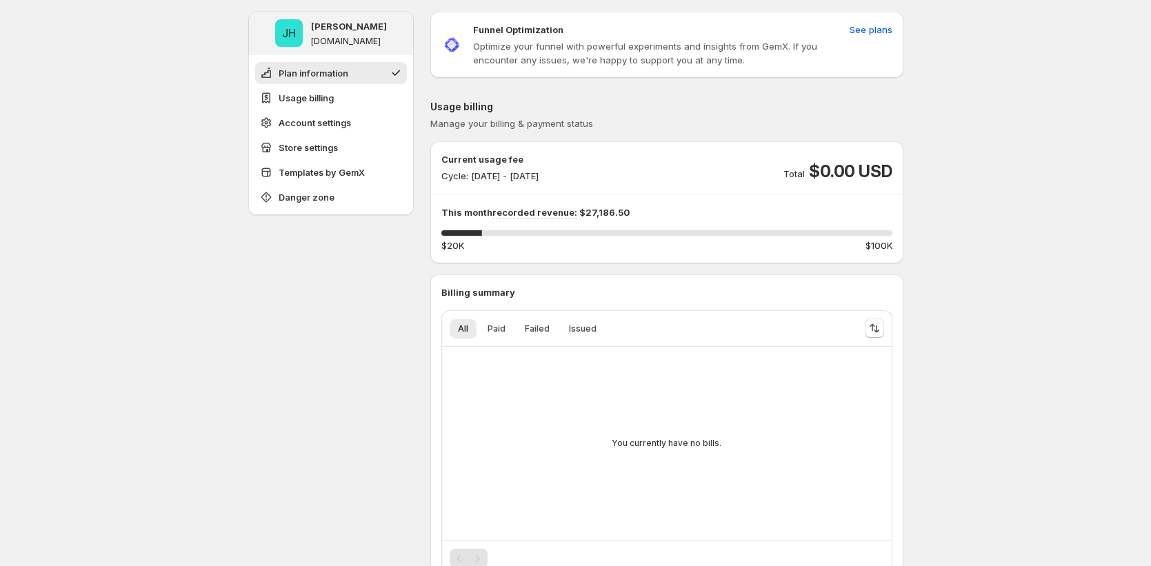
scroll to position [46, 0]
drag, startPoint x: 530, startPoint y: 157, endPoint x: 441, endPoint y: 145, distance: 89.1
click at [441, 145] on div "Current usage fee Cycle: Sep 19, 2025 - Sep 30, 2025 Total $0.00 USD This month…" at bounding box center [666, 200] width 473 height 122
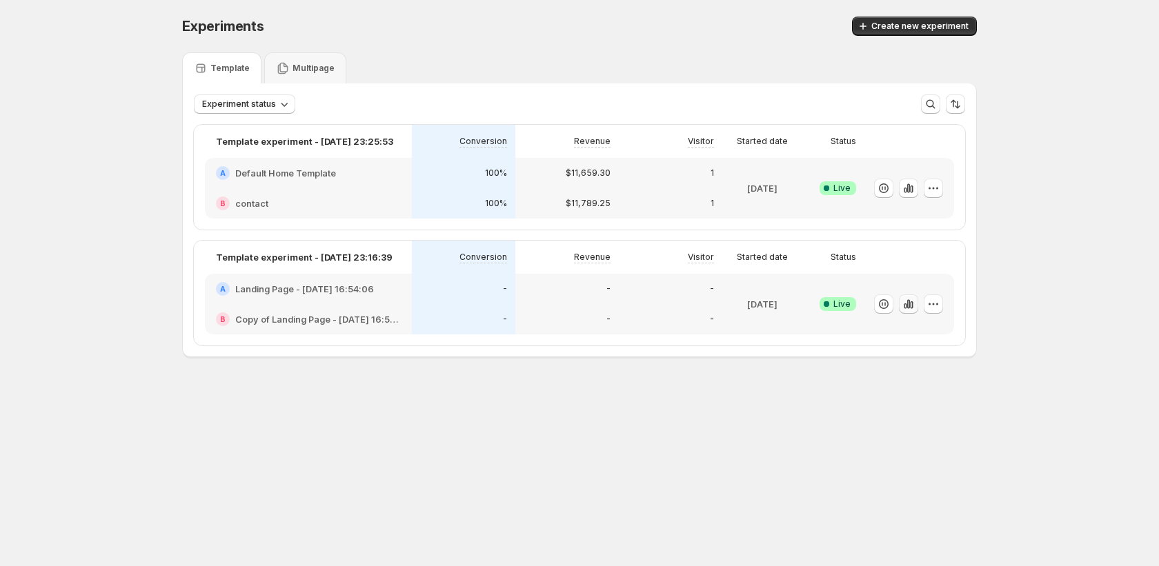
click at [911, 312] on button "button" at bounding box center [908, 303] width 19 height 19
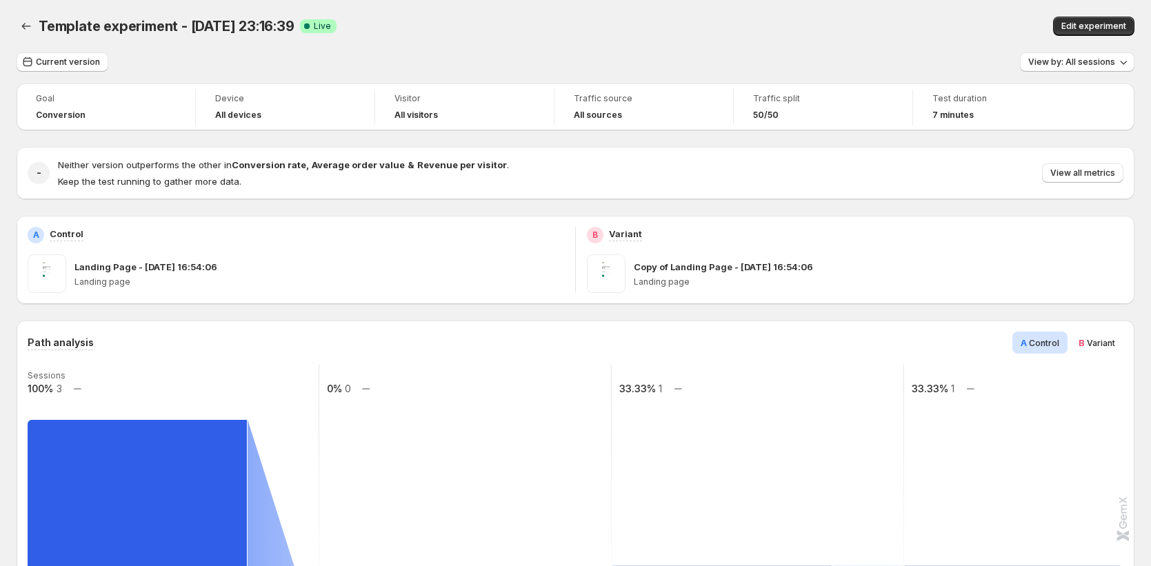
click at [1119, 28] on span "Edit experiment" at bounding box center [1093, 26] width 65 height 11
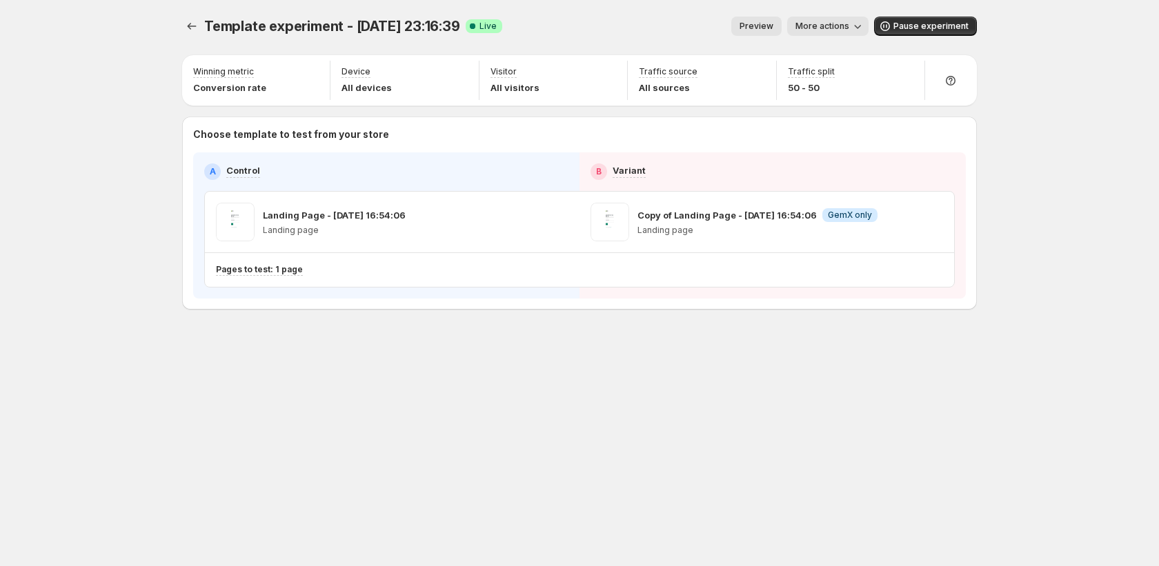
drag, startPoint x: 835, startPoint y: 23, endPoint x: 837, endPoint y: 33, distance: 10.4
click at [837, 26] on span "More actions" at bounding box center [822, 26] width 54 height 11
click at [840, 101] on span "Copy live page link" at bounding box center [860, 102] width 82 height 11
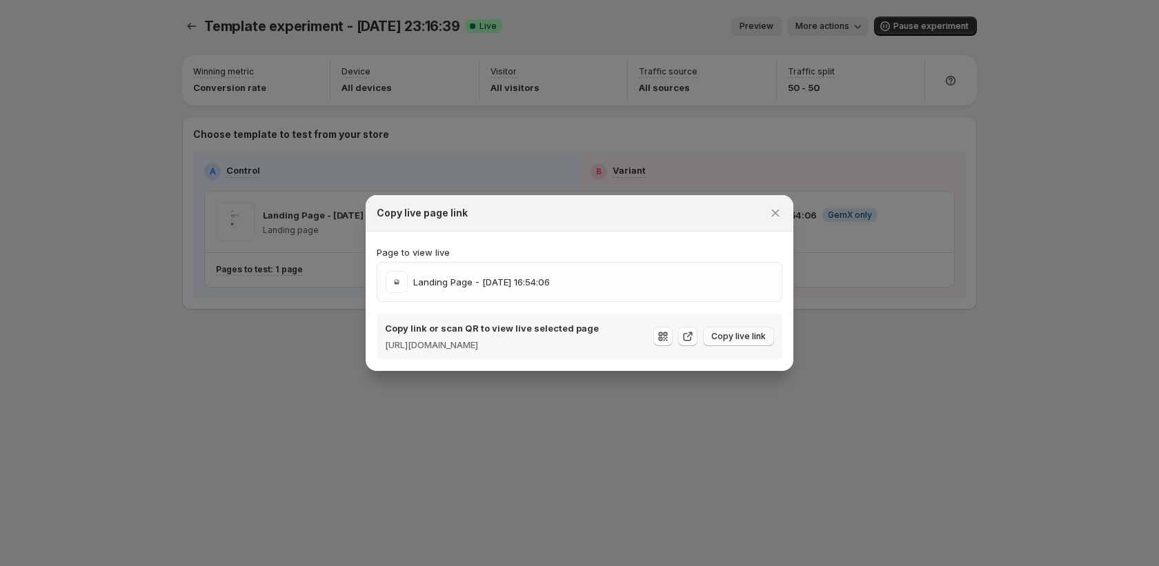
click at [733, 342] on span "Copy live link" at bounding box center [738, 336] width 54 height 11
click at [914, 403] on div at bounding box center [579, 283] width 1159 height 566
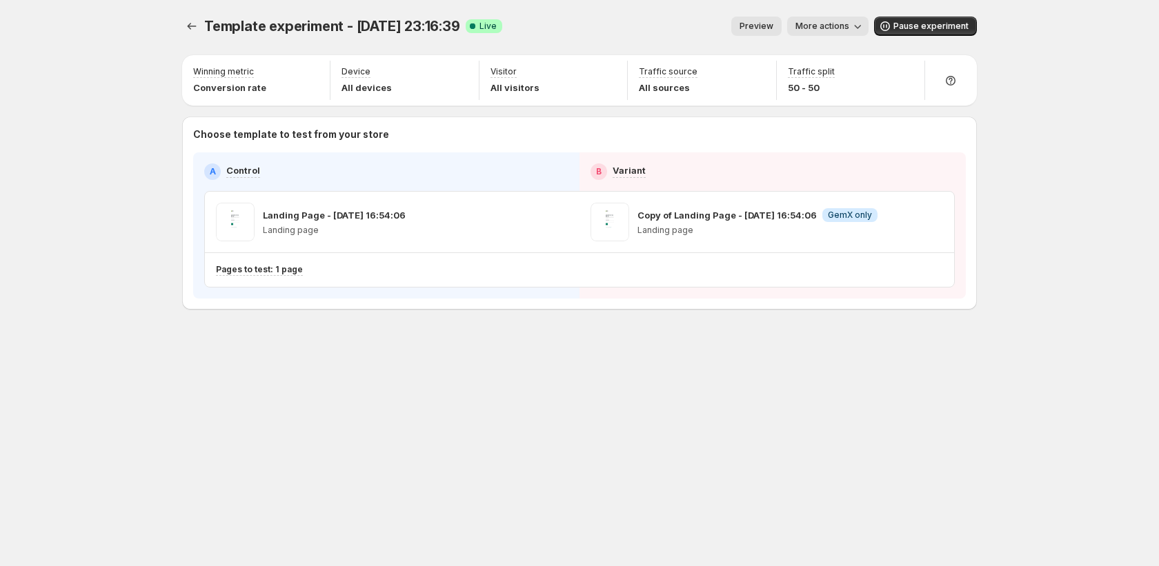
drag, startPoint x: 683, startPoint y: 428, endPoint x: 559, endPoint y: 394, distance: 128.2
click at [683, 426] on div "Template experiment - Sep 18, 23:16:39. This page is ready Template experiment …" at bounding box center [580, 283] width 828 height 566
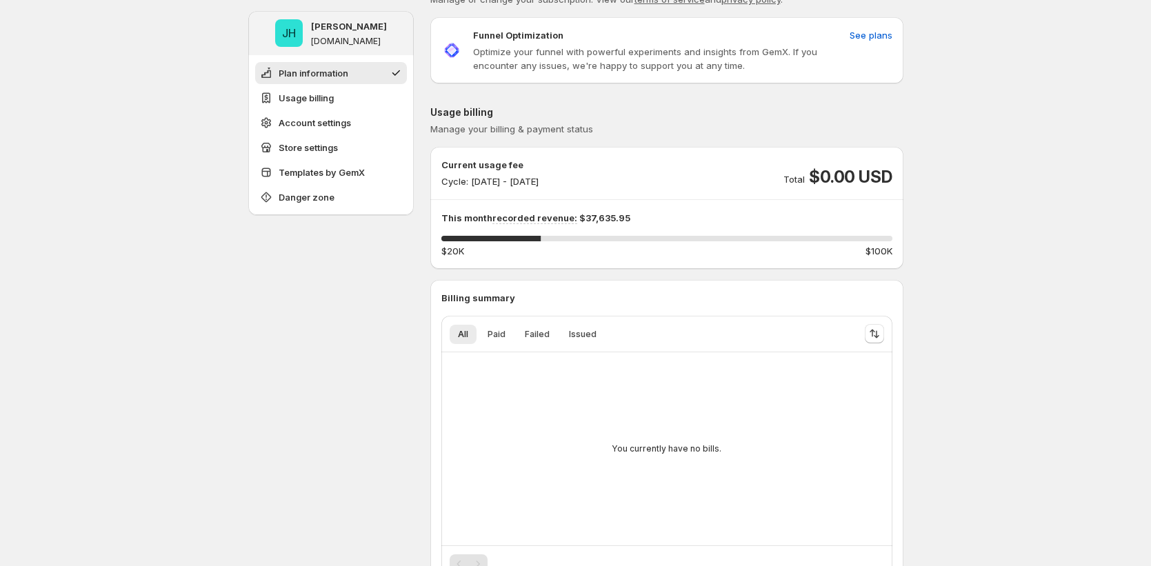
scroll to position [56, 0]
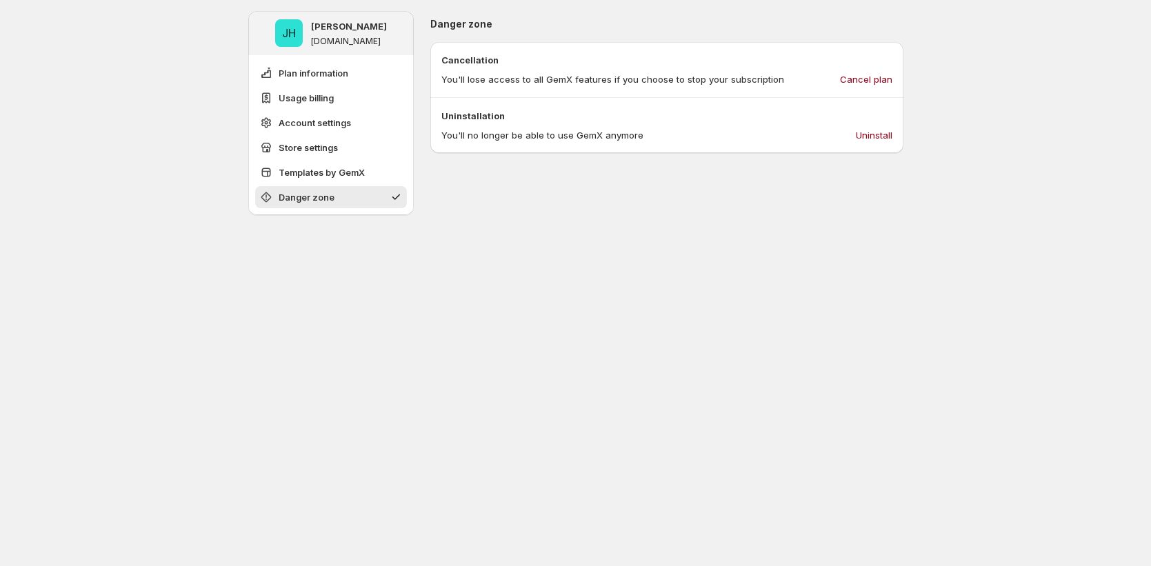
scroll to position [1310, 0]
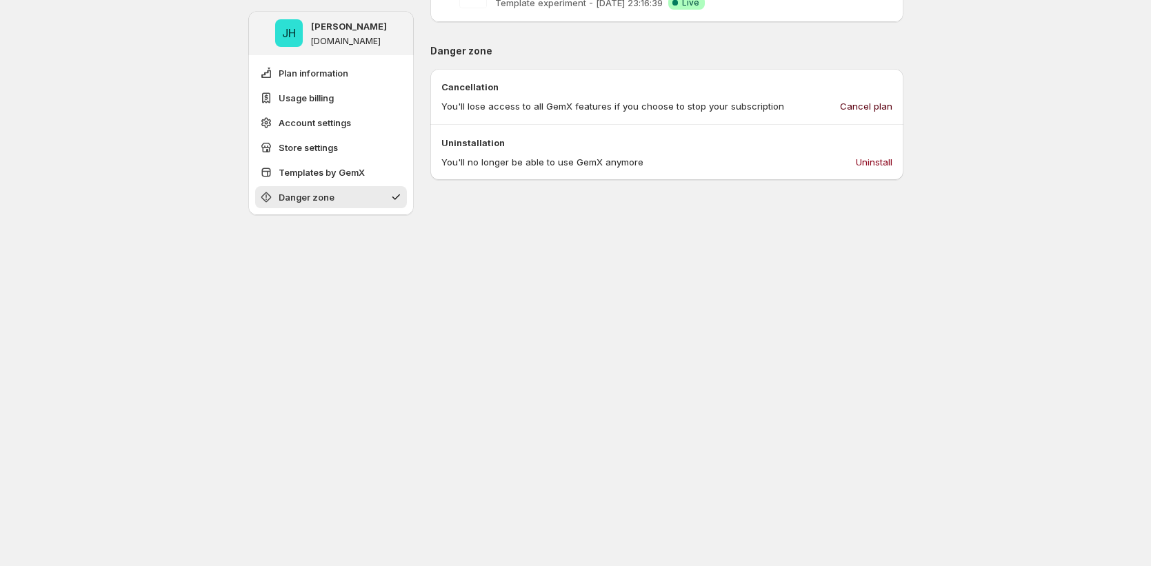
click at [872, 100] on span "Cancel plan" at bounding box center [866, 106] width 52 height 14
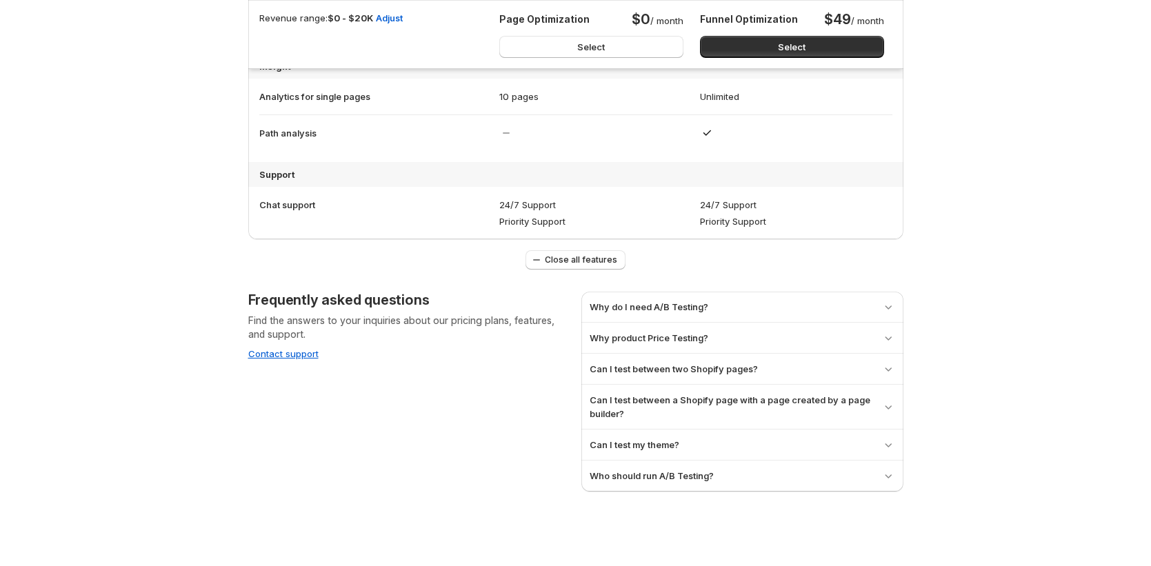
scroll to position [1015, 0]
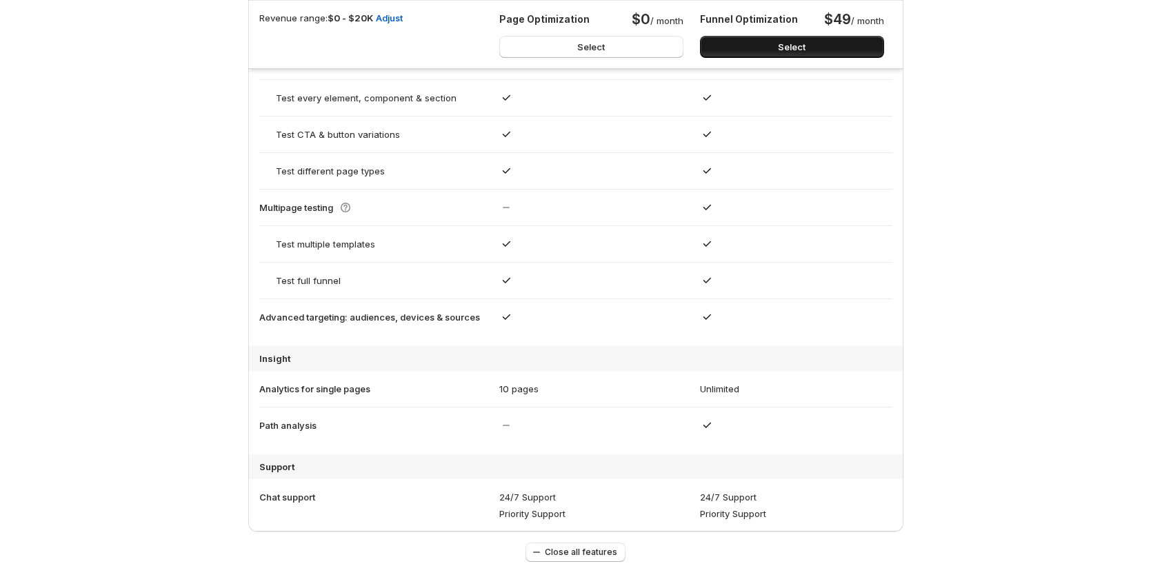
click at [779, 47] on button "Select" at bounding box center [792, 47] width 184 height 22
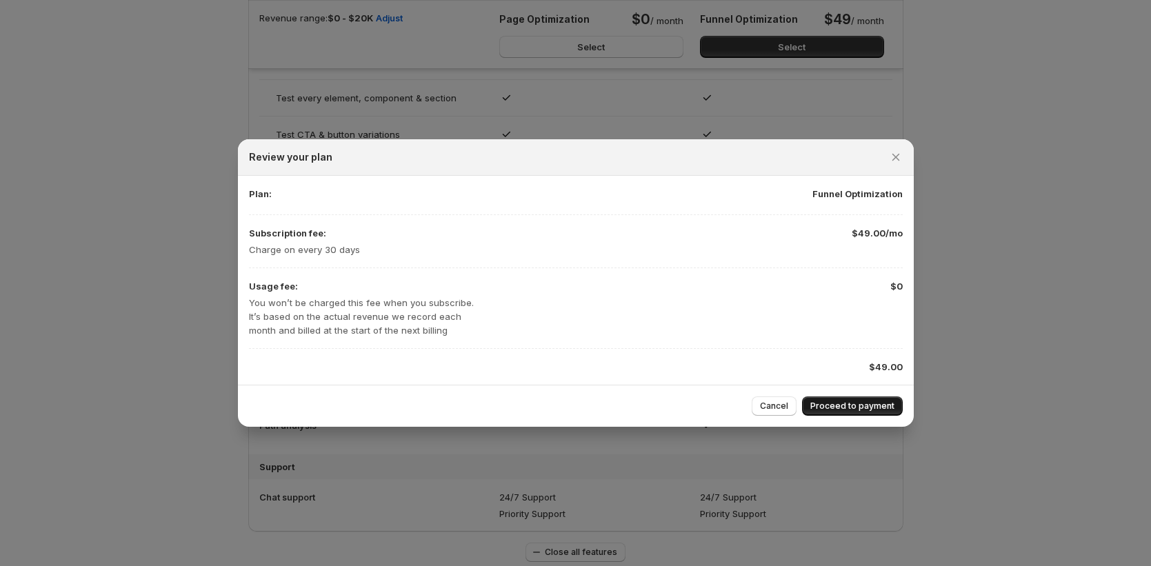
click at [855, 407] on span "Proceed to payment" at bounding box center [852, 406] width 84 height 11
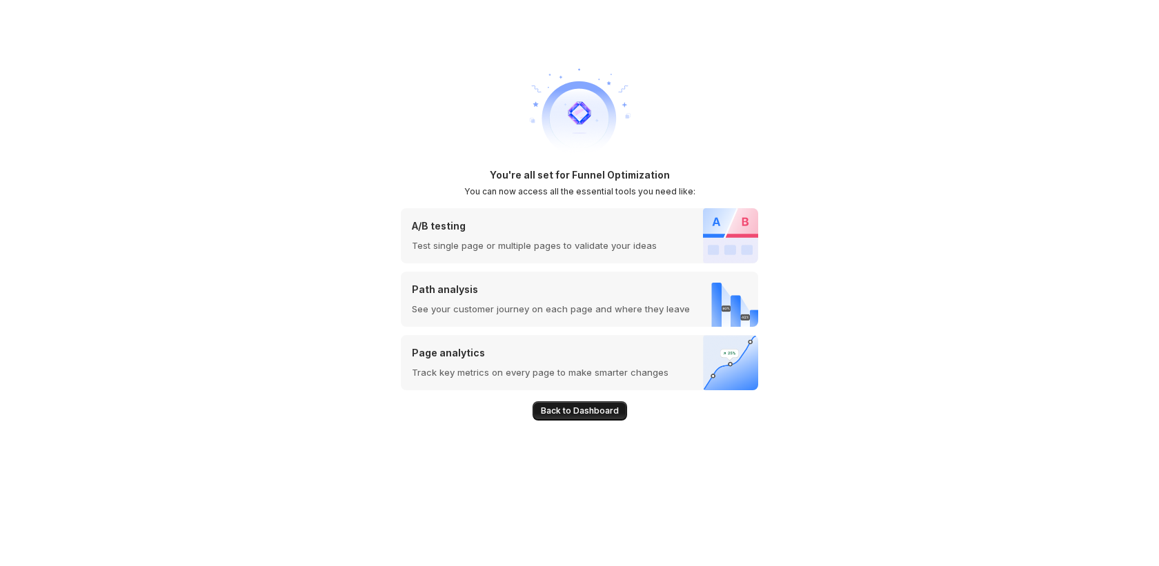
click at [568, 417] on button "Back to Dashboard" at bounding box center [579, 410] width 94 height 19
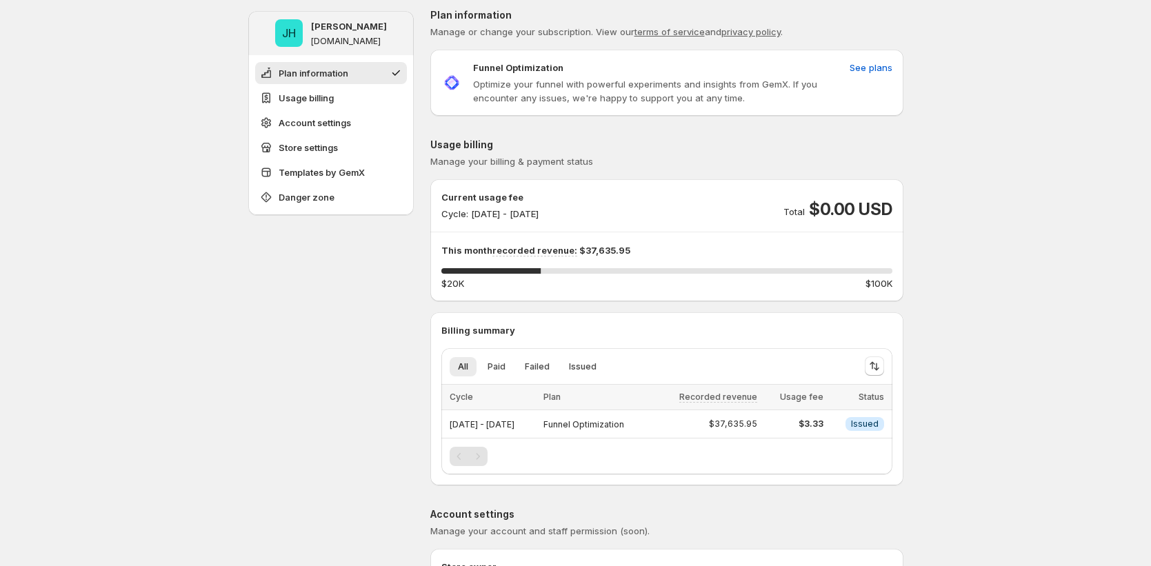
scroll to position [117, 0]
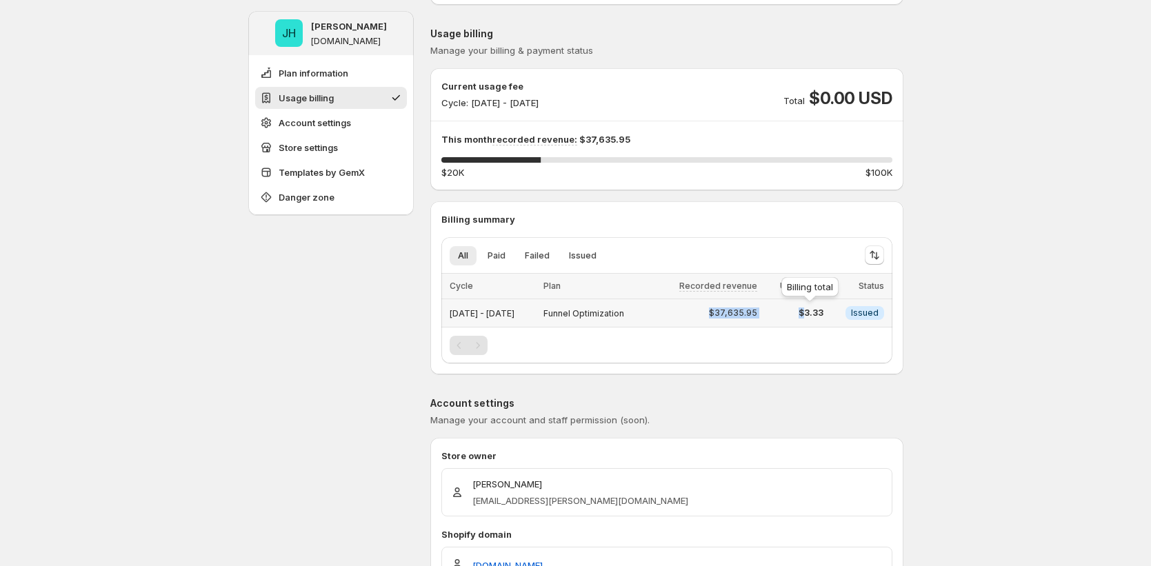
drag, startPoint x: 717, startPoint y: 308, endPoint x: 814, endPoint y: 317, distance: 97.0
click at [814, 317] on tr "Sep 18, 2025 - Sep 19, 2025 Funnel Optimization $37,635.95 $3.33 Info Issued" at bounding box center [666, 313] width 451 height 28
click at [757, 309] on span "$37,635.95" at bounding box center [733, 313] width 48 height 11
drag, startPoint x: 737, startPoint y: 307, endPoint x: 782, endPoint y: 312, distance: 45.1
click at [782, 312] on tr "Sep 18, 2025 - Sep 19, 2025 Funnel Optimization $37,635.95 $3.33 Info Issued" at bounding box center [666, 313] width 451 height 28
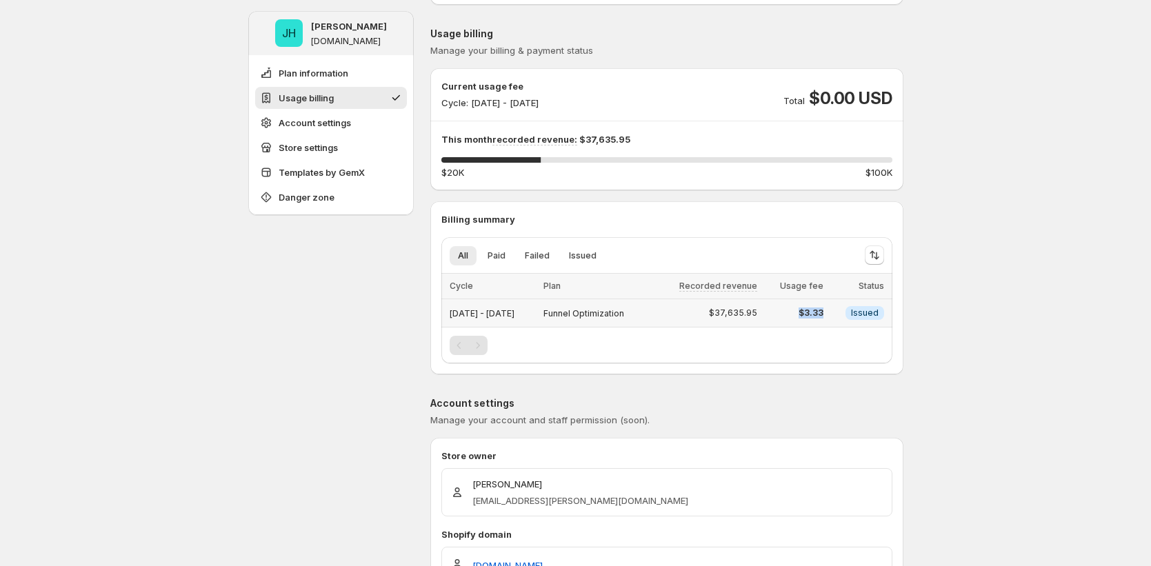
drag, startPoint x: 812, startPoint y: 311, endPoint x: 837, endPoint y: 310, distance: 25.6
click at [827, 310] on td "$3.33" at bounding box center [794, 313] width 66 height 28
drag, startPoint x: 837, startPoint y: 317, endPoint x: 819, endPoint y: 335, distance: 24.9
click at [827, 317] on td "$3.33" at bounding box center [794, 313] width 66 height 28
drag, startPoint x: 452, startPoint y: 317, endPoint x: 554, endPoint y: 317, distance: 101.4
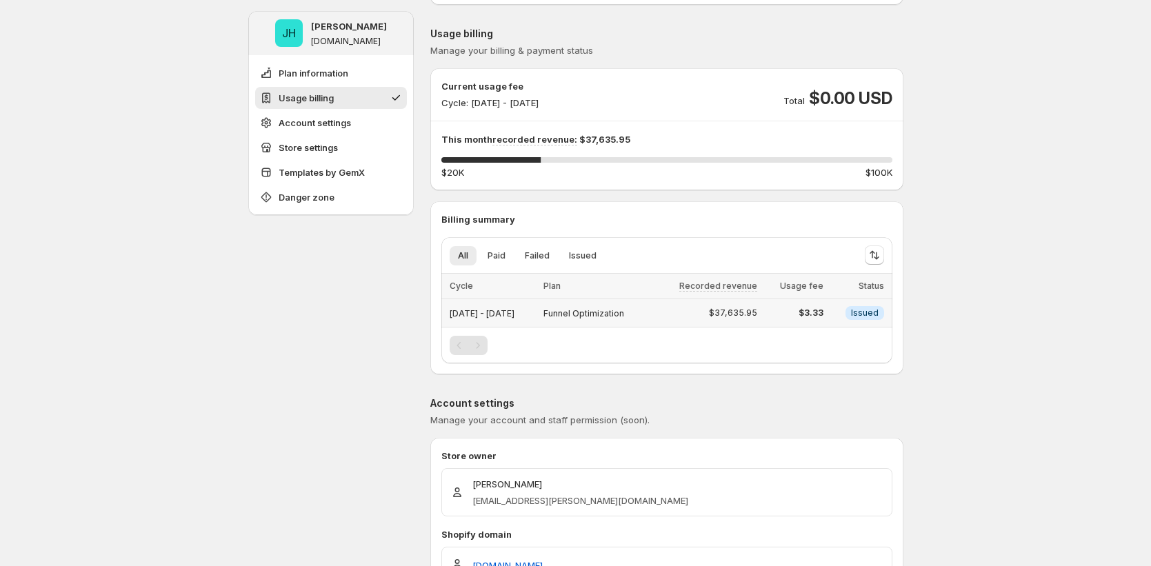
click at [535, 314] on div "Sep 18, 2025 - Sep 19, 2025" at bounding box center [493, 312] width 86 height 19
click at [483, 313] on span "Sep 18, 2025 - Sep 19, 2025" at bounding box center [482, 313] width 65 height 10
drag, startPoint x: 605, startPoint y: 318, endPoint x: 821, endPoint y: 339, distance: 216.9
click at [819, 337] on div "All Paid Failed Issued More views All Paid Failed Issued More views Loading ite…" at bounding box center [666, 300] width 451 height 126
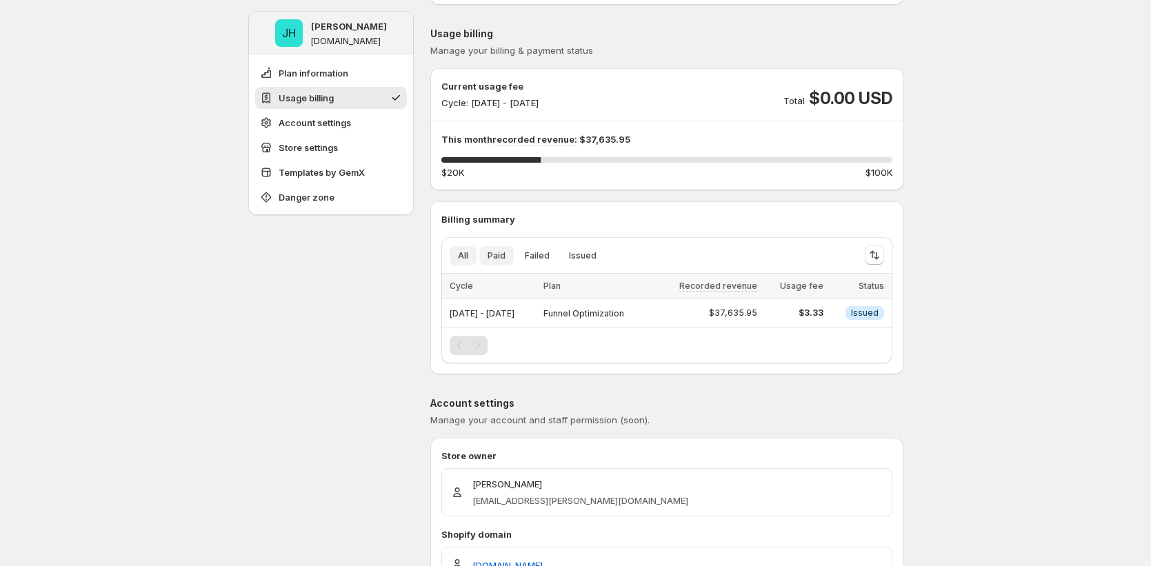
click at [505, 254] on span "Paid" at bounding box center [497, 255] width 18 height 11
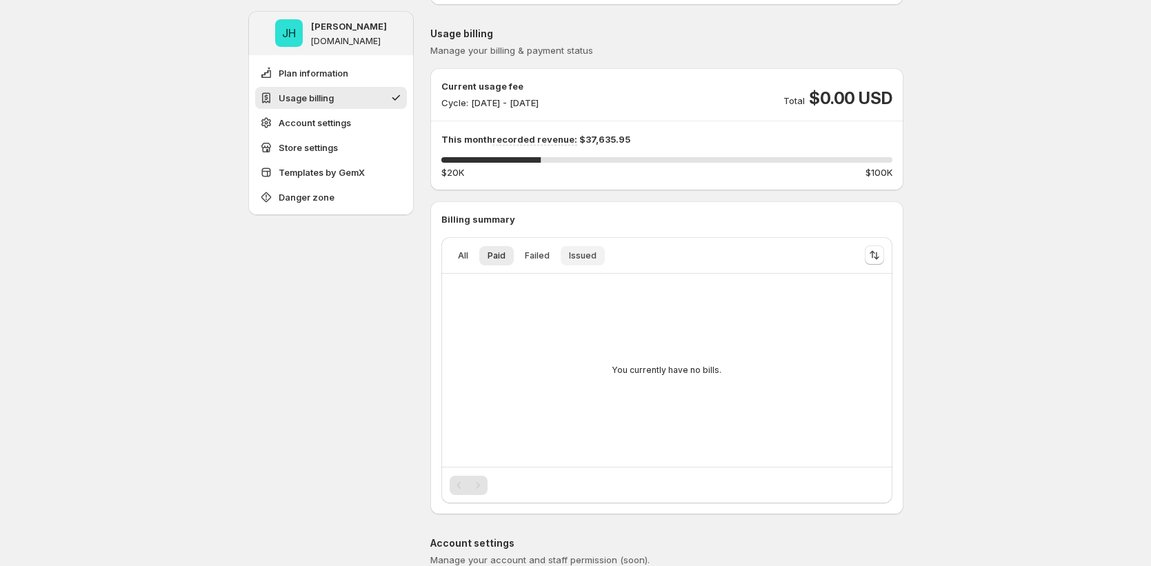
click at [587, 260] on span "Issued" at bounding box center [583, 255] width 28 height 11
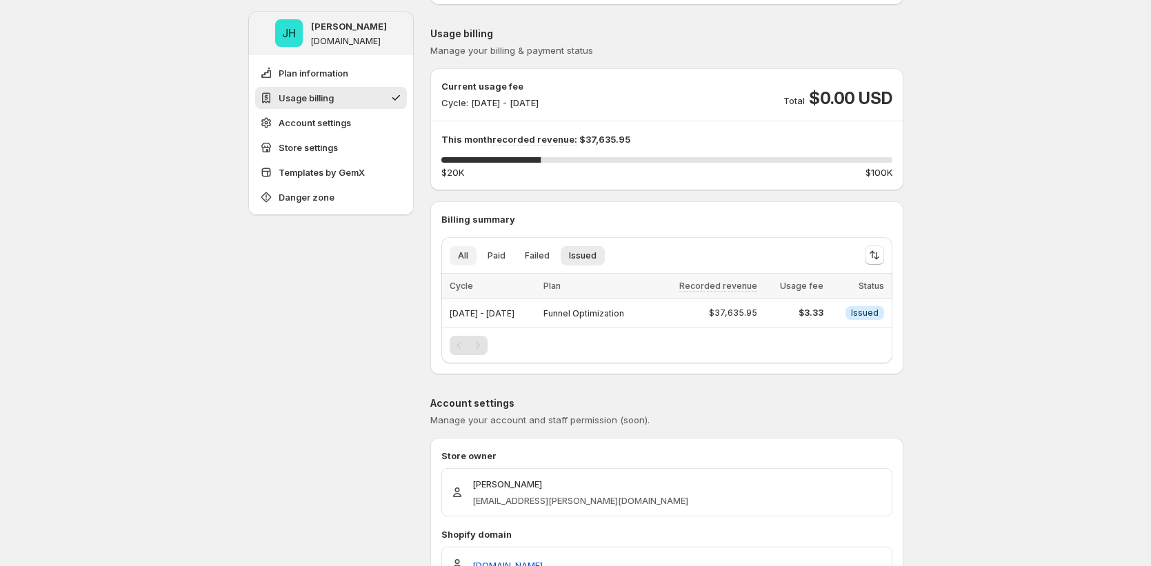
click at [468, 256] on span "All" at bounding box center [463, 255] width 10 height 11
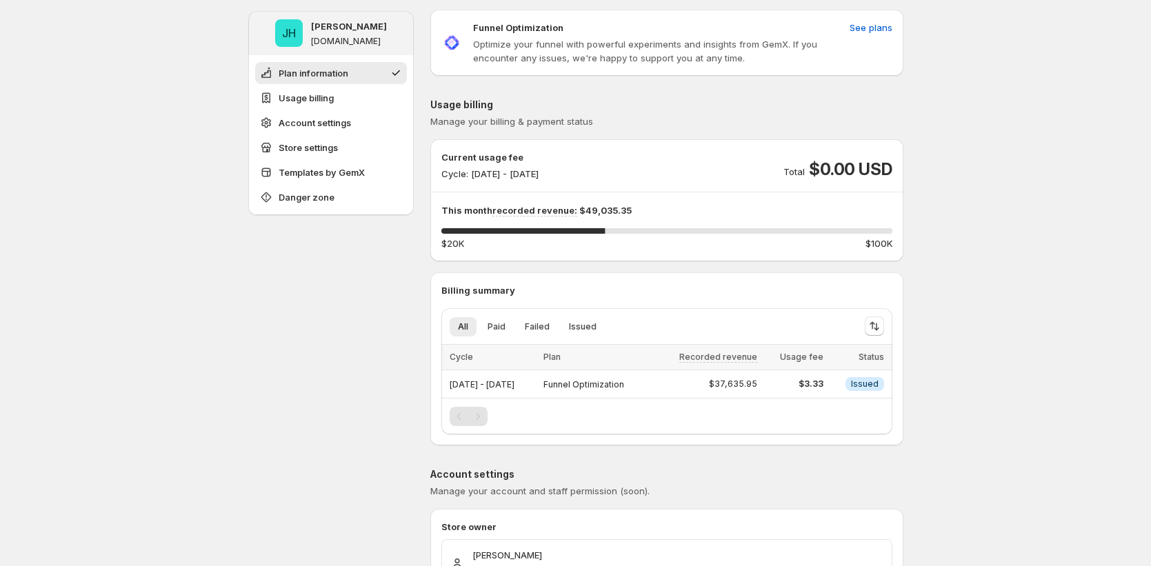
scroll to position [46, 0]
drag, startPoint x: 515, startPoint y: 385, endPoint x: 579, endPoint y: 383, distance: 64.2
click at [535, 383] on div "[DATE] - [DATE]" at bounding box center [493, 383] width 86 height 19
drag, startPoint x: 821, startPoint y: 166, endPoint x: 901, endPoint y: 163, distance: 80.1
click at [901, 163] on div "Current usage fee Cycle: [DATE] - [DATE] Total $0.00 USD This month recorded re…" at bounding box center [666, 200] width 473 height 100
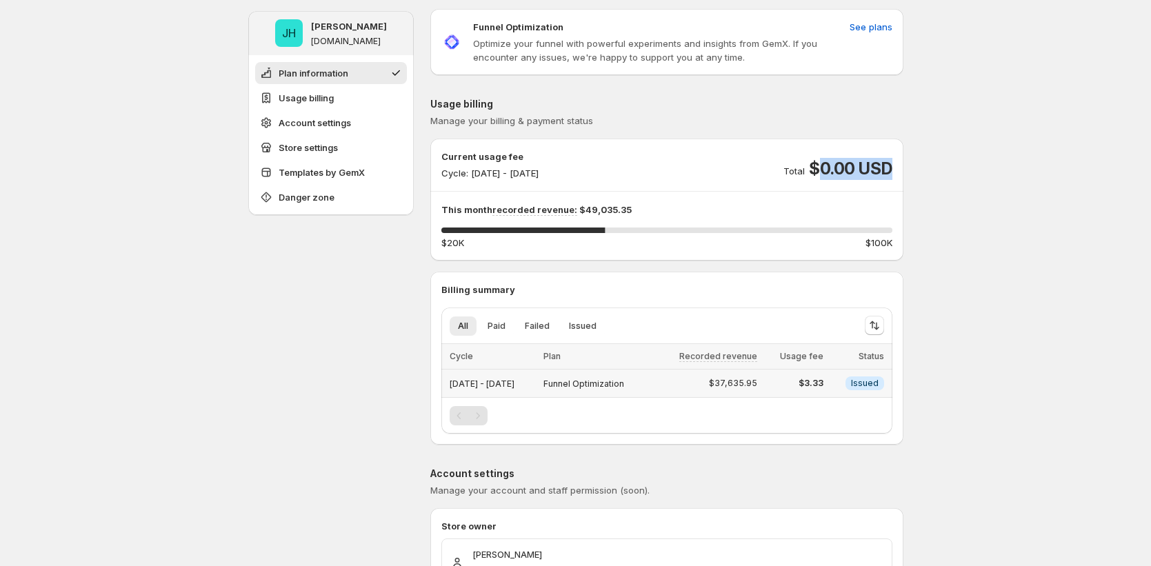
drag, startPoint x: 451, startPoint y: 385, endPoint x: 573, endPoint y: 382, distance: 122.1
click at [539, 382] on td "[DATE] - [DATE]" at bounding box center [490, 384] width 98 height 28
drag, startPoint x: 475, startPoint y: 172, endPoint x: 676, endPoint y: 176, distance: 200.7
click at [677, 175] on div "Current usage fee Cycle: Sep 19, 2025 - Sep 30, 2025 Total $0.00 USD" at bounding box center [666, 165] width 451 height 30
drag, startPoint x: 557, startPoint y: 386, endPoint x: 415, endPoint y: 390, distance: 142.1
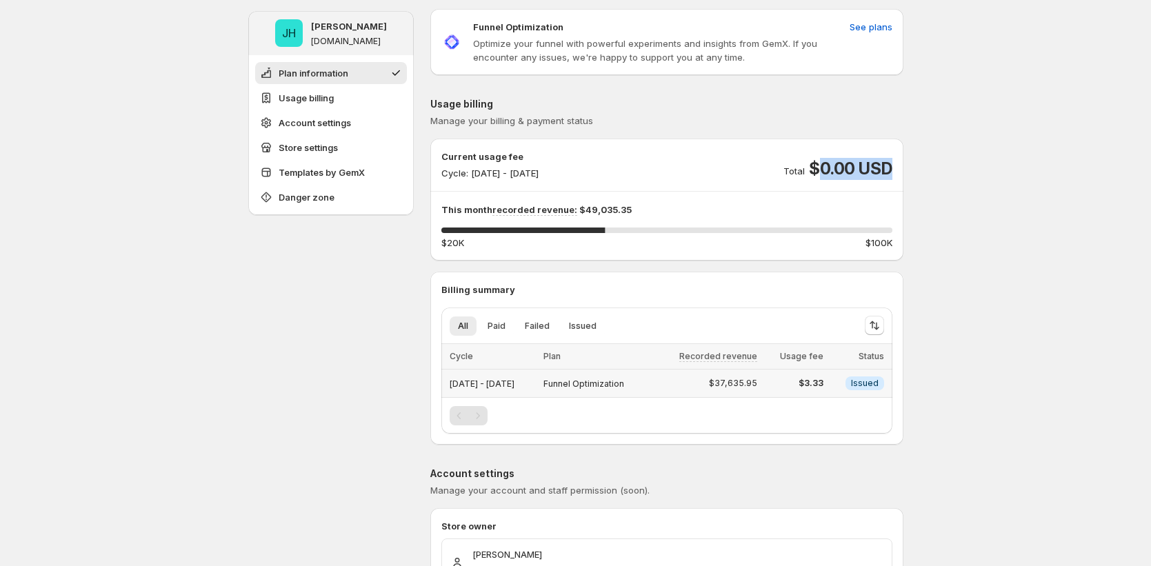
drag, startPoint x: 860, startPoint y: 383, endPoint x: 888, endPoint y: 383, distance: 28.3
click at [888, 383] on td "Info Issued" at bounding box center [860, 384] width 65 height 28
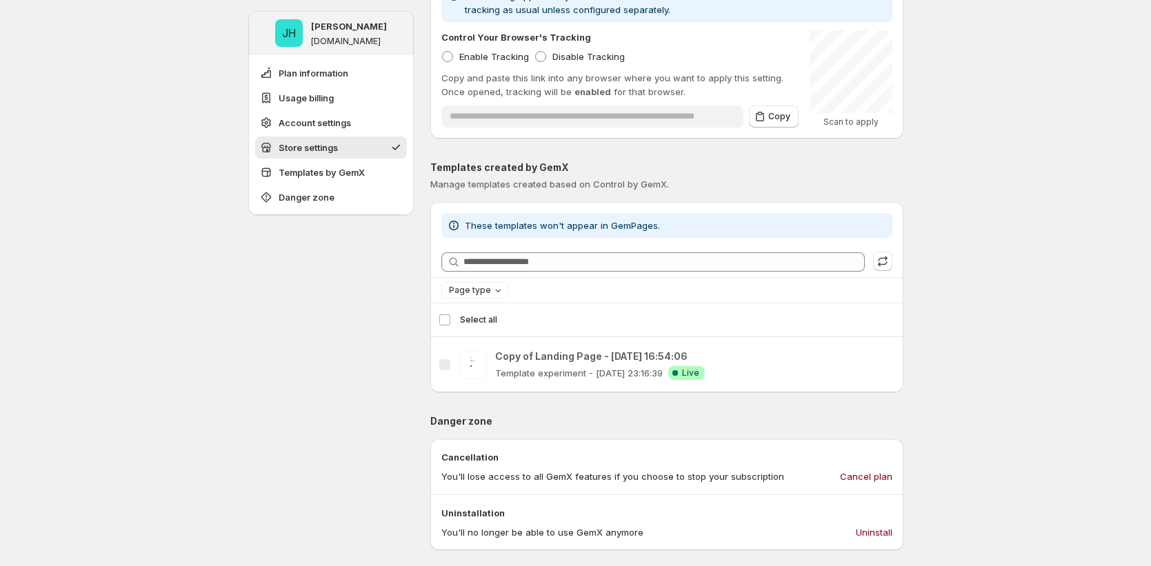
scroll to position [1023, 0]
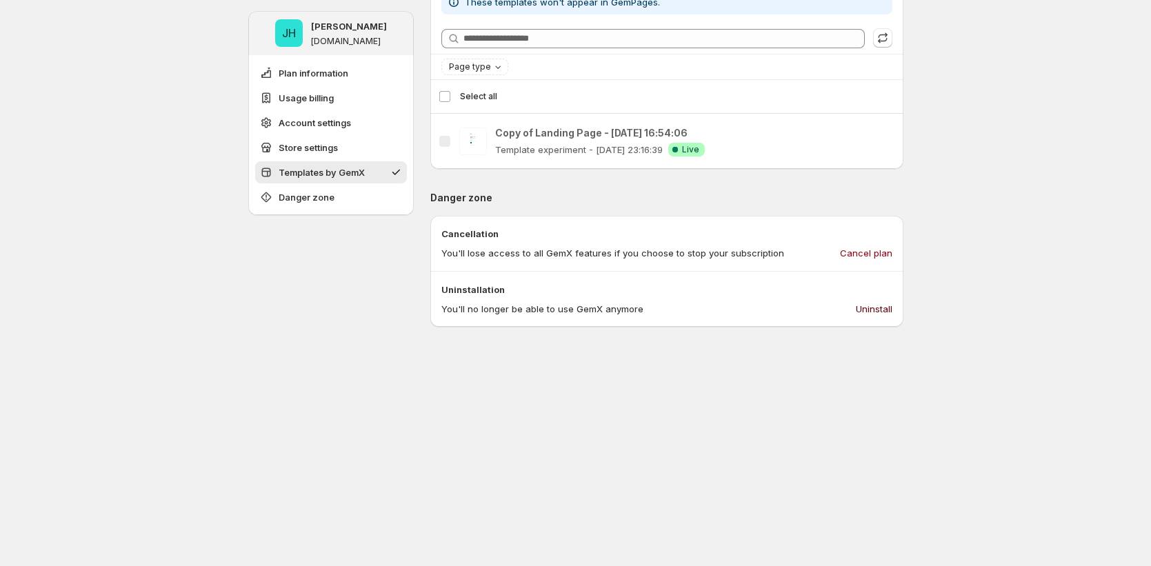
click at [892, 313] on span "Uninstall" at bounding box center [874, 309] width 37 height 14
click at [880, 300] on button "Uninstall" at bounding box center [874, 309] width 53 height 22
click at [867, 308] on span "Uninstall" at bounding box center [874, 309] width 37 height 14
click at [888, 317] on button "Uninstall" at bounding box center [874, 309] width 53 height 22
click at [883, 304] on span "Uninstall" at bounding box center [874, 309] width 37 height 14
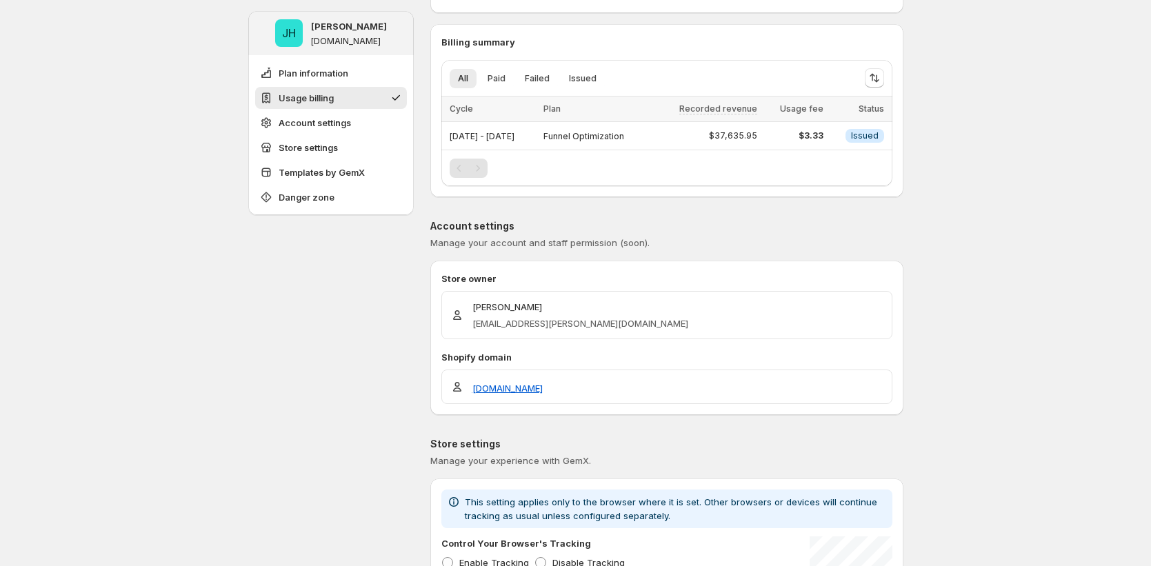
scroll to position [291, 0]
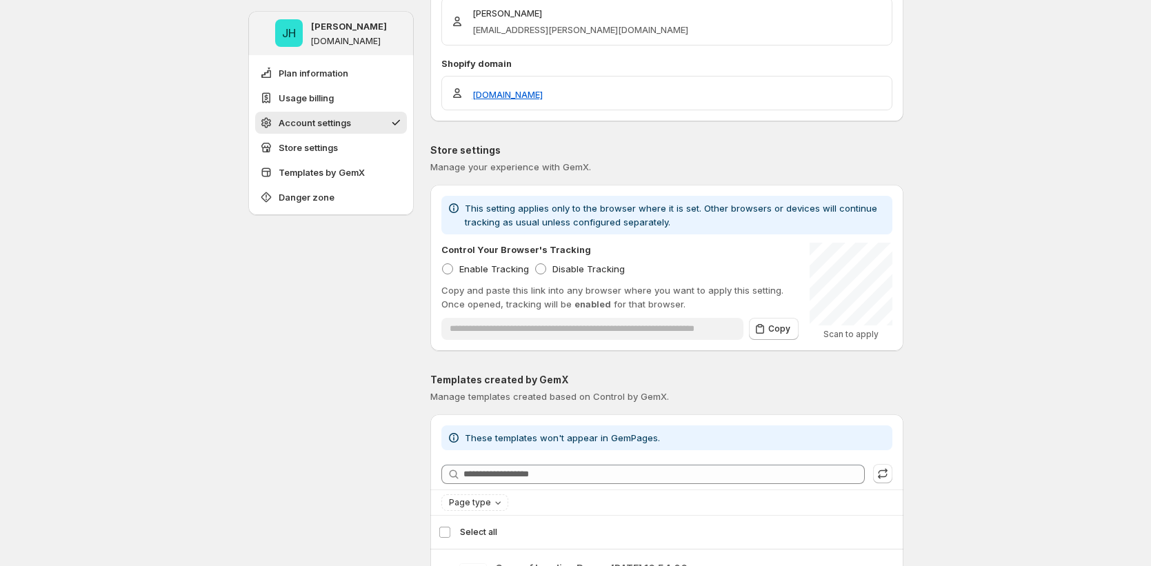
scroll to position [1215, 0]
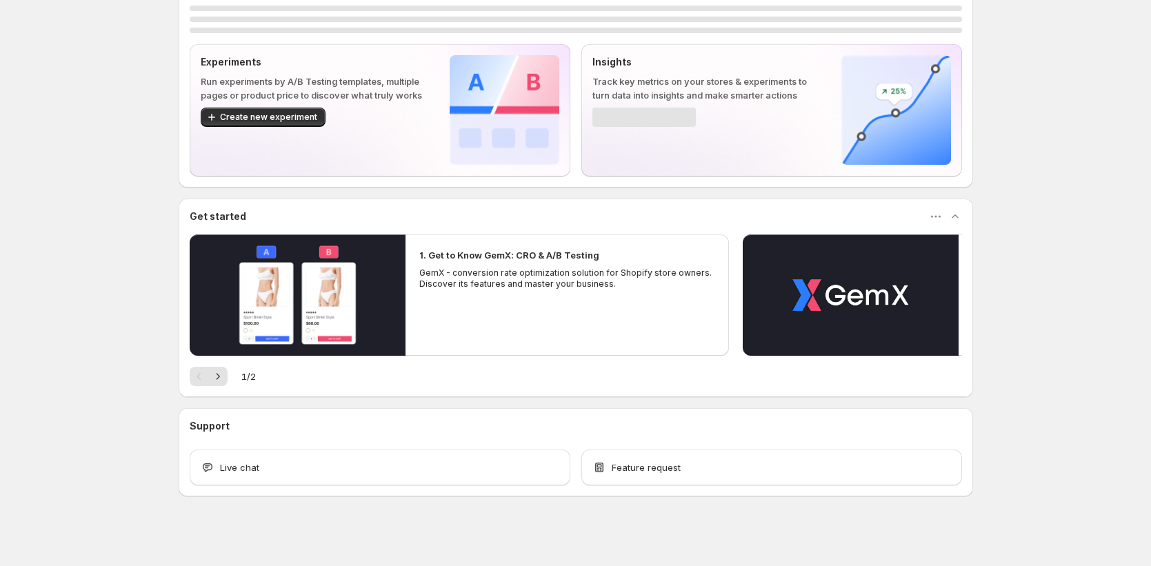
scroll to position [49, 0]
